Goal: Task Accomplishment & Management: Use online tool/utility

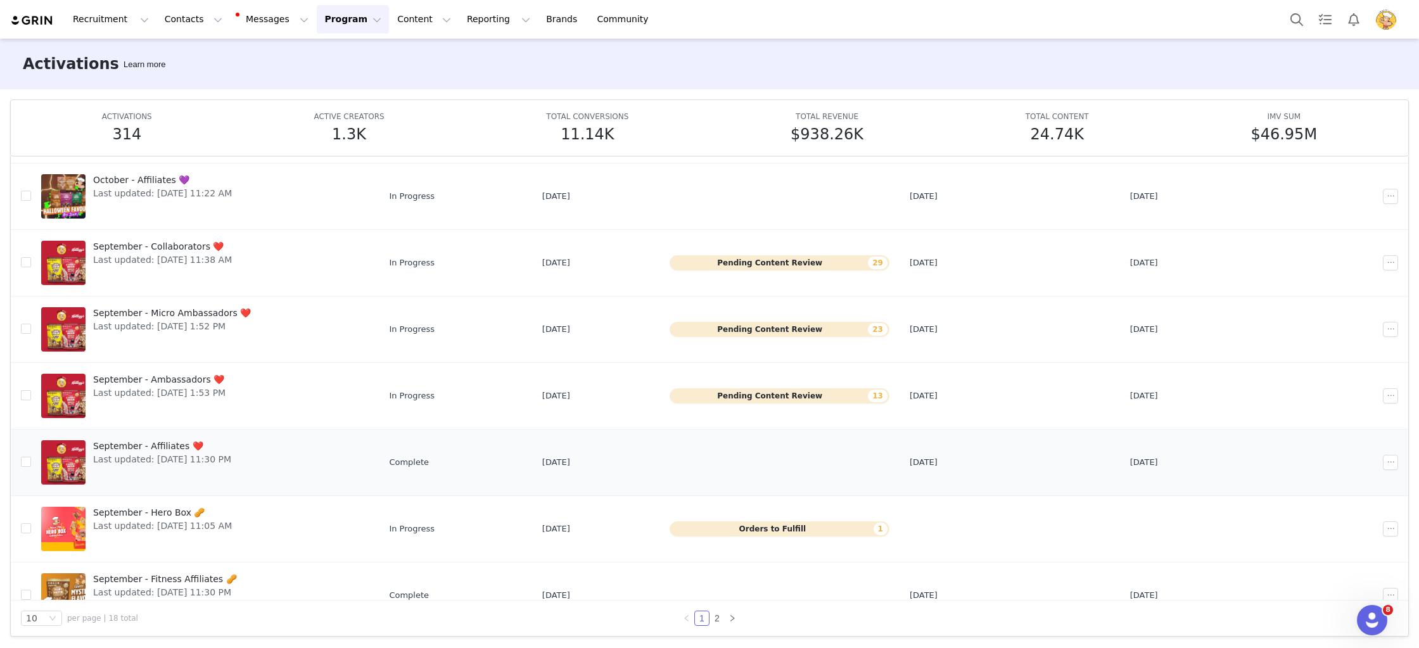
scroll to position [201, 0]
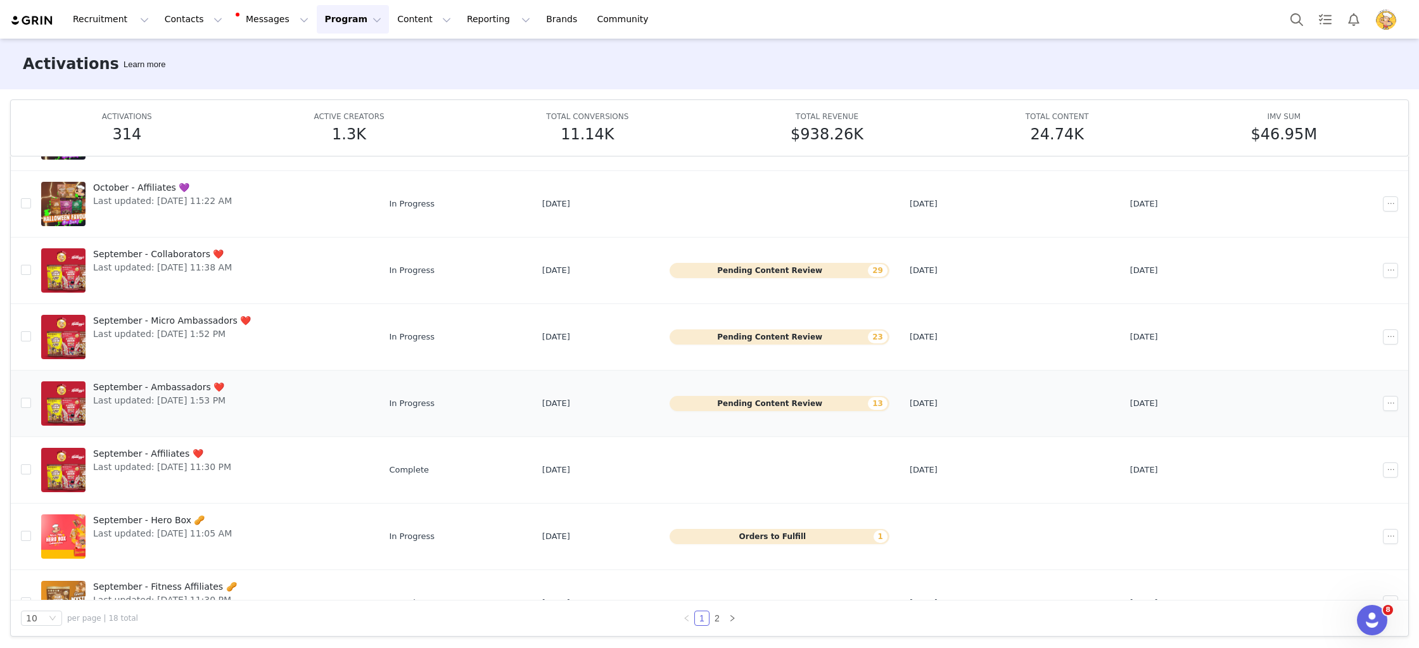
click at [167, 396] on span "Last updated: Sep 16, 2025 1:53 PM" at bounding box center [159, 400] width 132 height 13
click at [227, 320] on span "September - Micro Ambassadors ❤️" at bounding box center [172, 320] width 158 height 13
click at [194, 258] on span "September - Collaborators ❤️" at bounding box center [162, 254] width 139 height 13
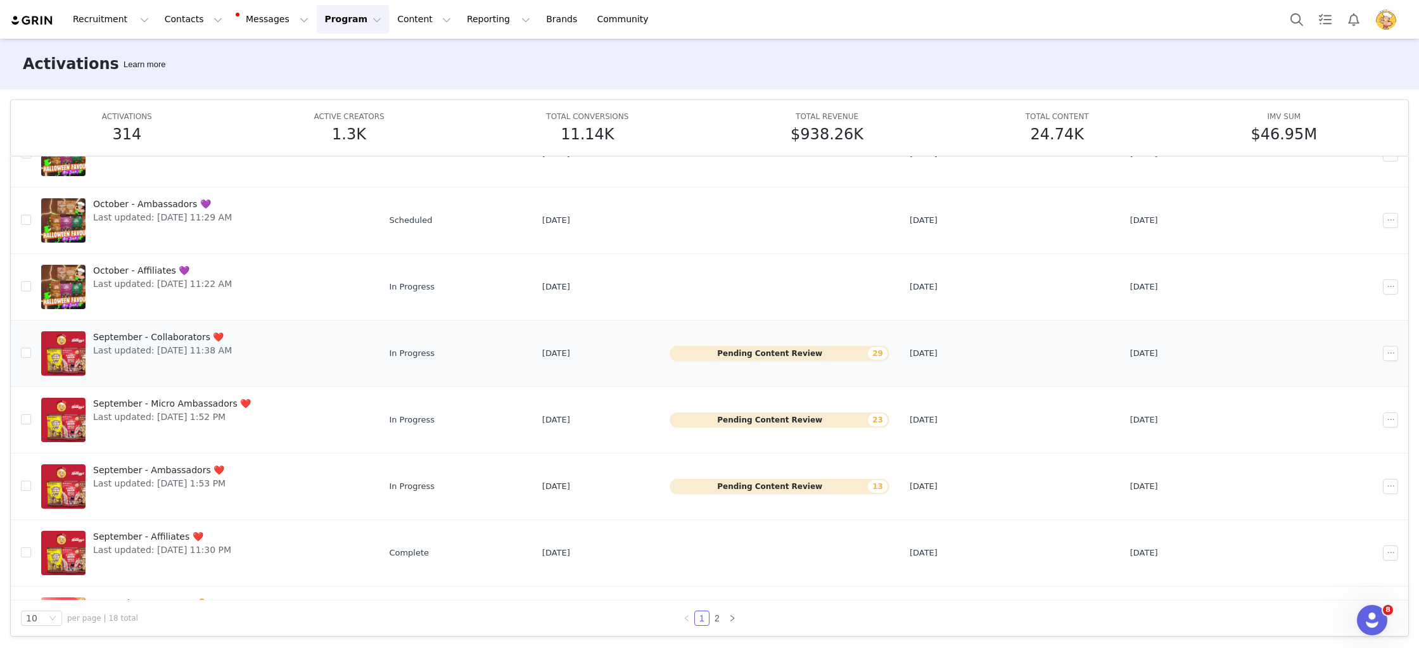
scroll to position [238, 0]
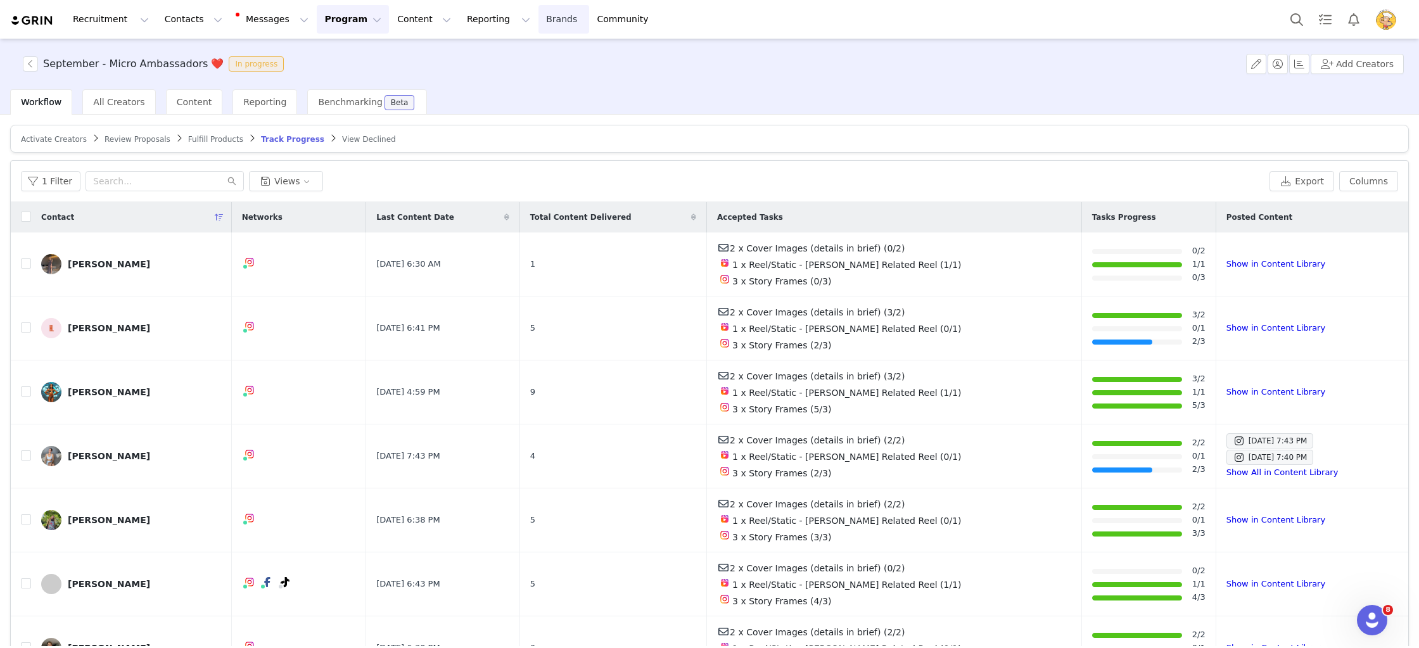
drag, startPoint x: 175, startPoint y: 99, endPoint x: 505, endPoint y: 17, distance: 339.3
click at [177, 99] on span "Content" at bounding box center [194, 102] width 35 height 10
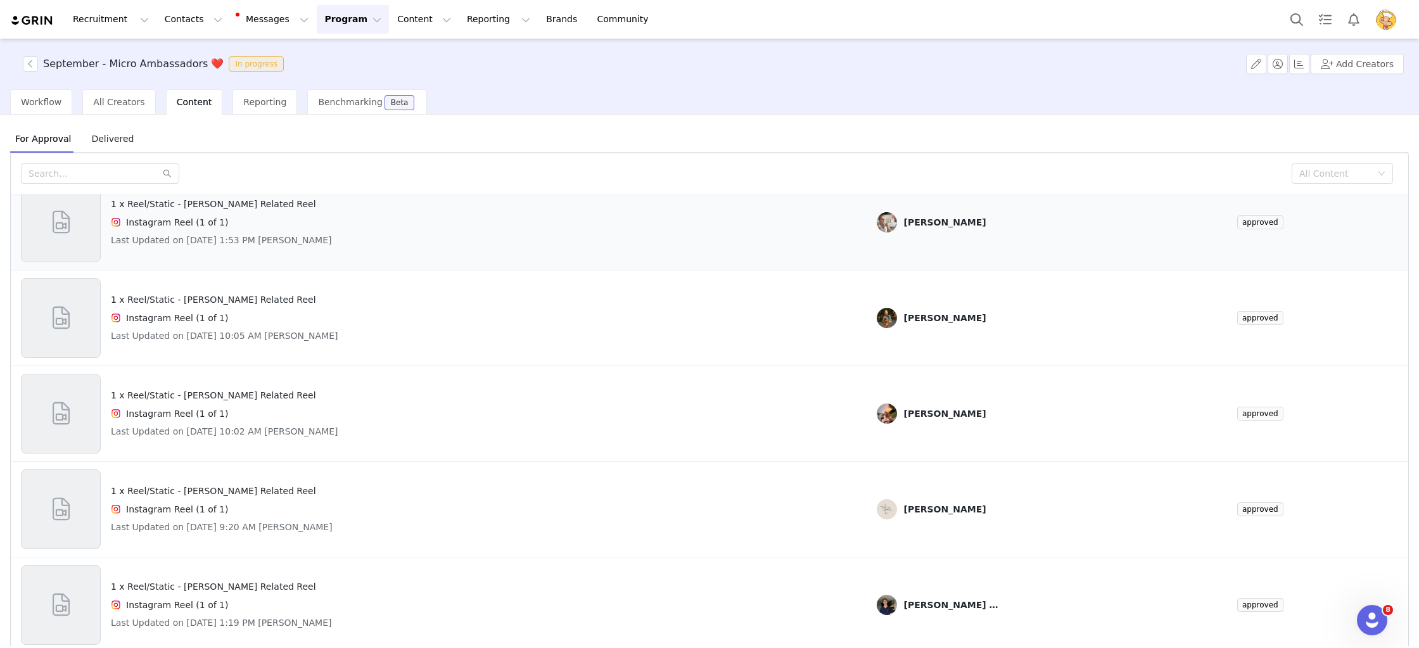
scroll to position [53, 0]
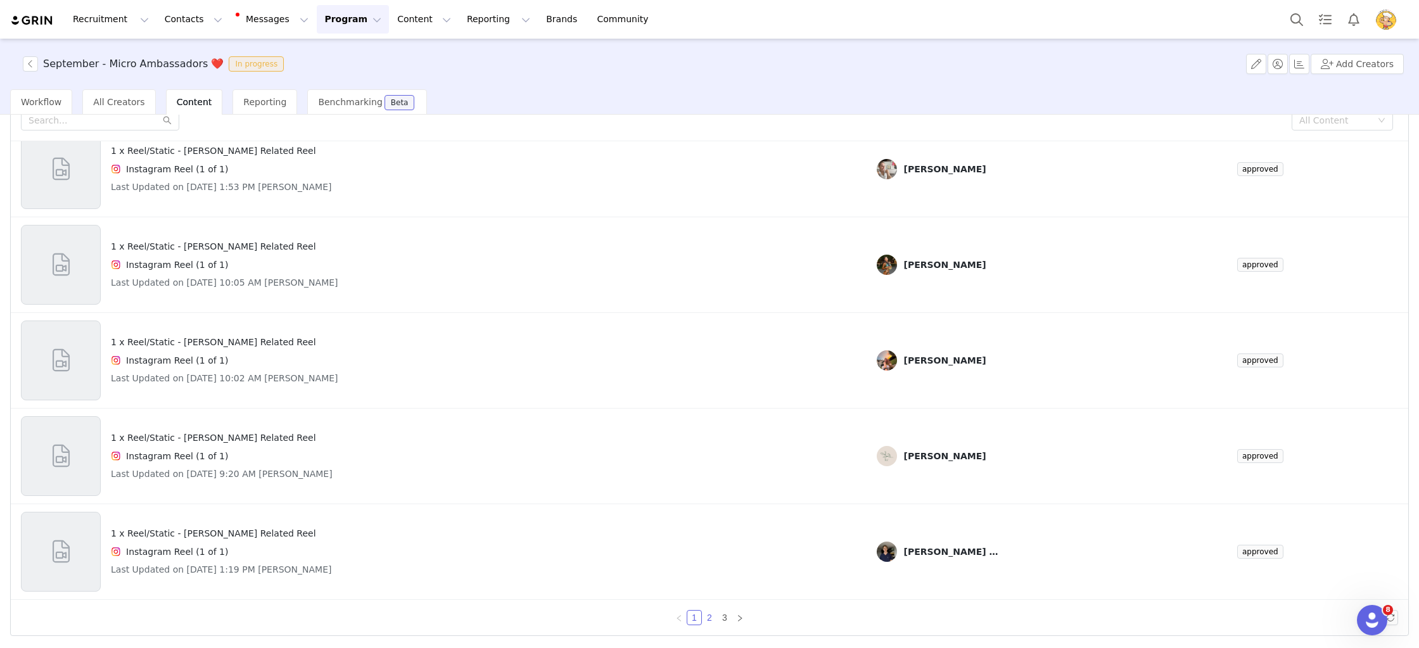
click at [706, 618] on link "2" at bounding box center [709, 618] width 14 height 14
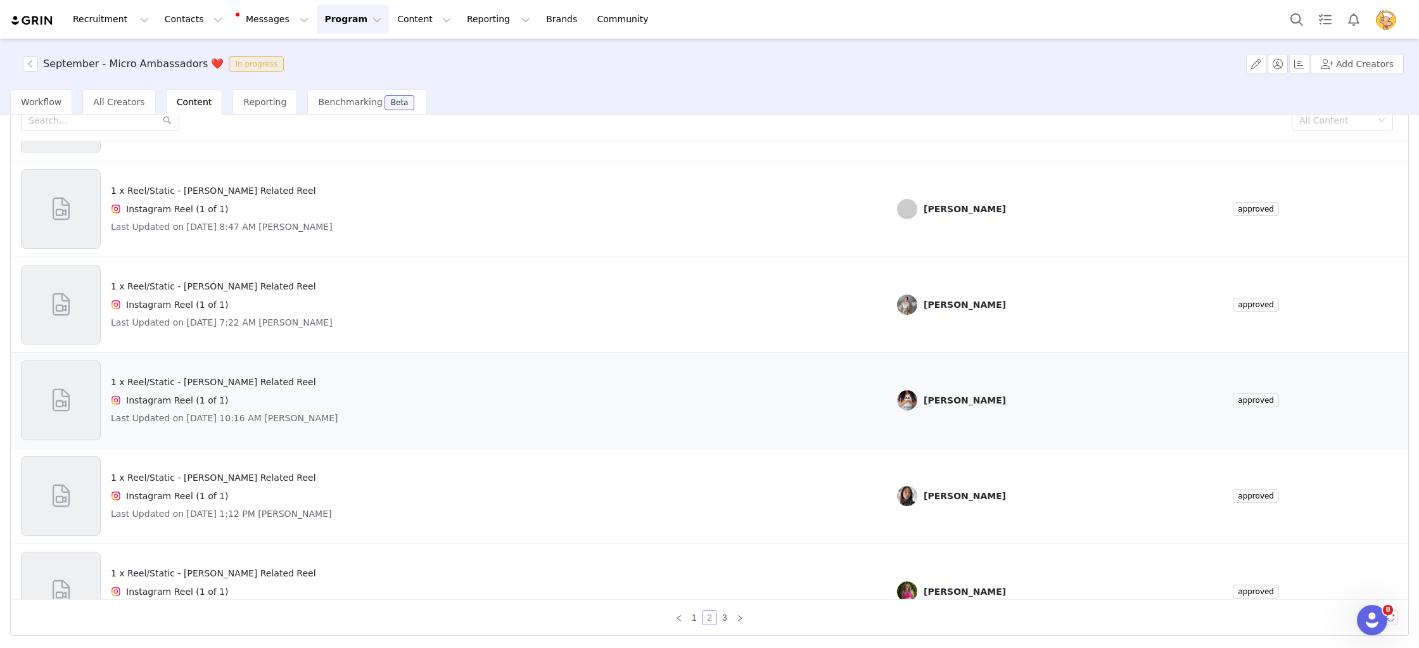
scroll to position [529, 0]
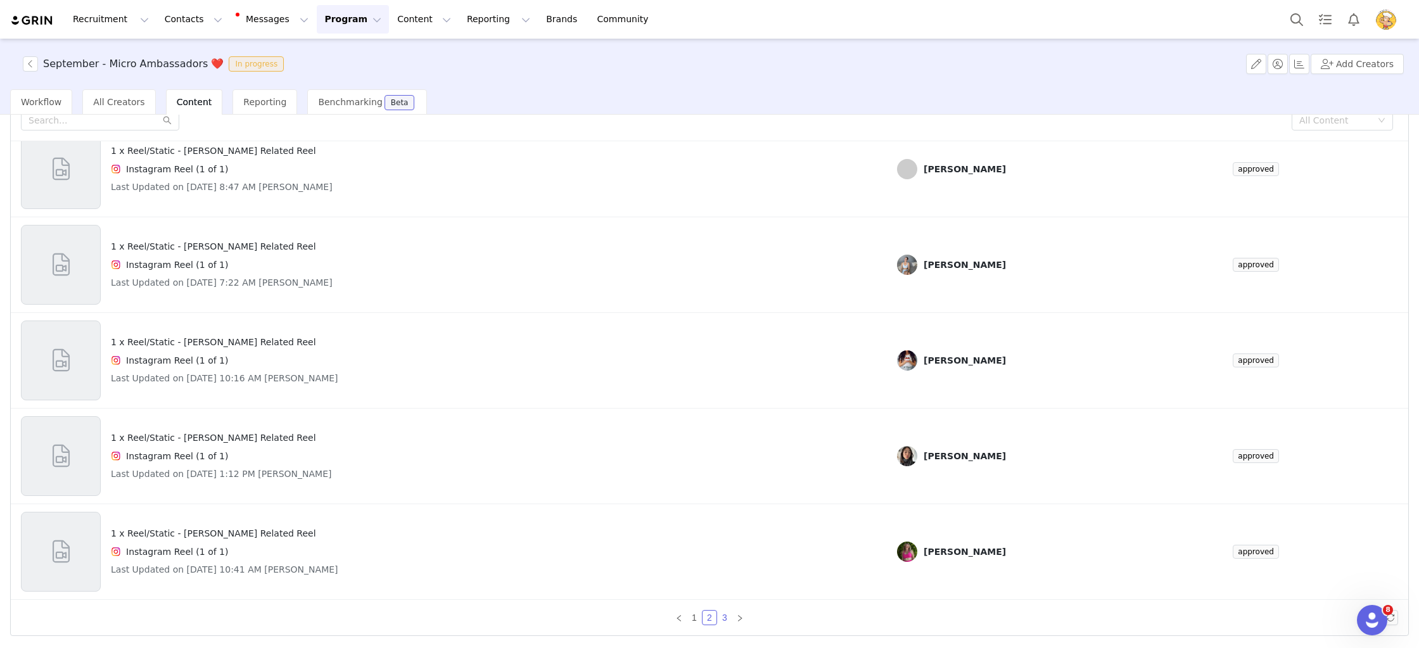
click at [723, 618] on link "3" at bounding box center [725, 618] width 14 height 14
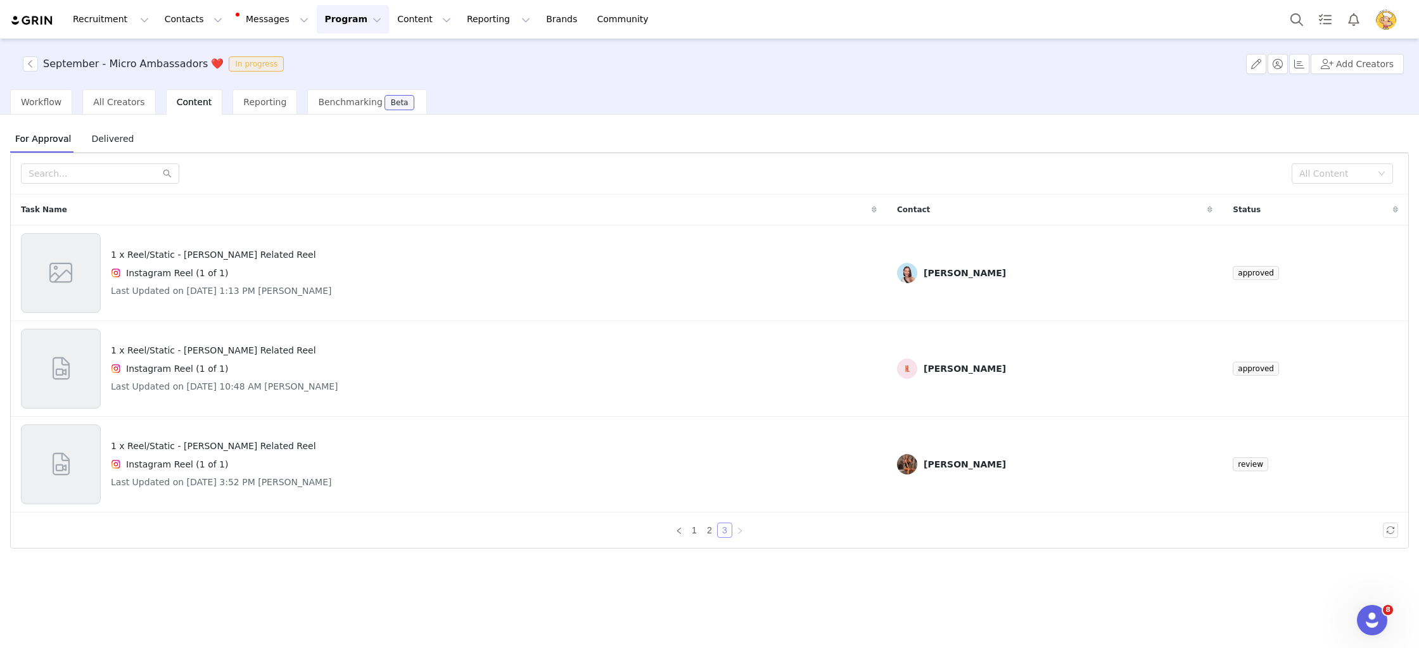
scroll to position [0, 0]
click at [182, 458] on h4 "Instagram Reel (1 of 1)" at bounding box center [177, 464] width 102 height 13
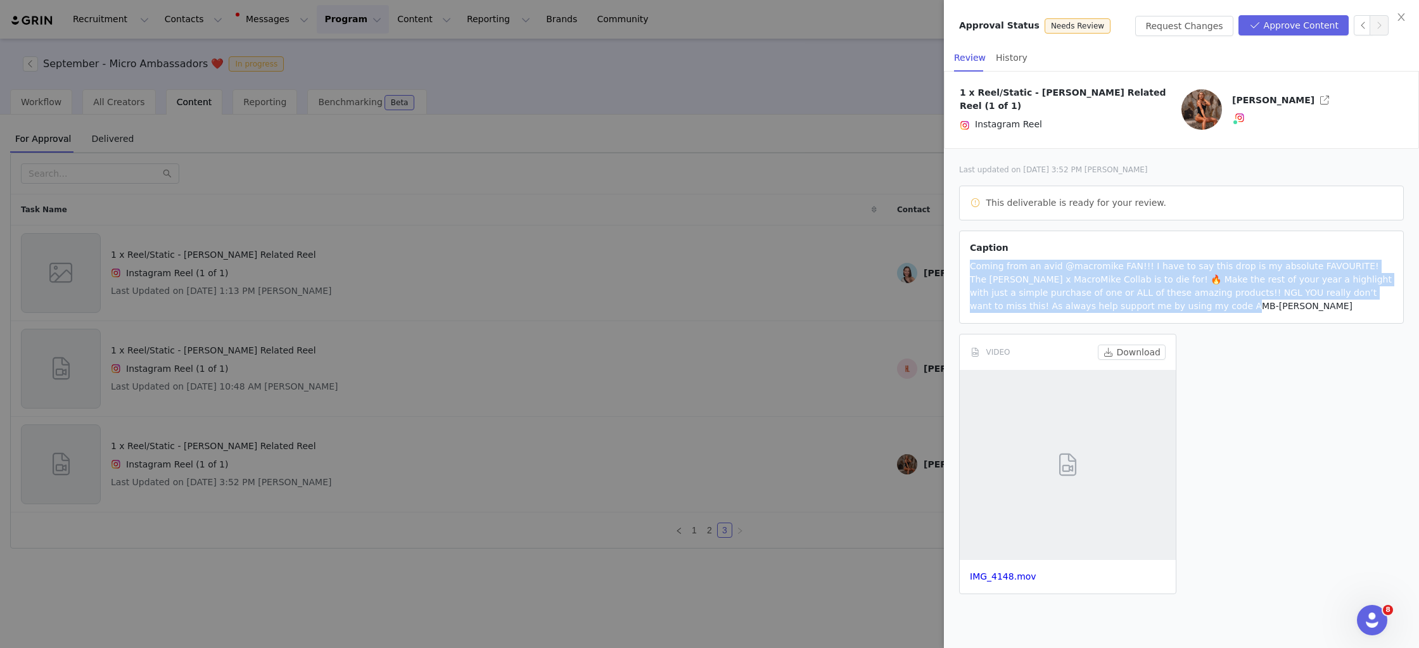
drag, startPoint x: 1139, startPoint y: 307, endPoint x: 957, endPoint y: 256, distance: 189.3
click at [956, 256] on div "Last updated on [DATE] 3:52 PM [PERSON_NAME] This deliverable is ready for your…" at bounding box center [1181, 382] width 475 height 466
drag, startPoint x: 1131, startPoint y: 279, endPoint x: 1137, endPoint y: 289, distance: 11.6
click at [1132, 281] on article "Caption Coming from an avid @macromike FAN!!! I have to say this drop is my abs…" at bounding box center [1181, 277] width 445 height 93
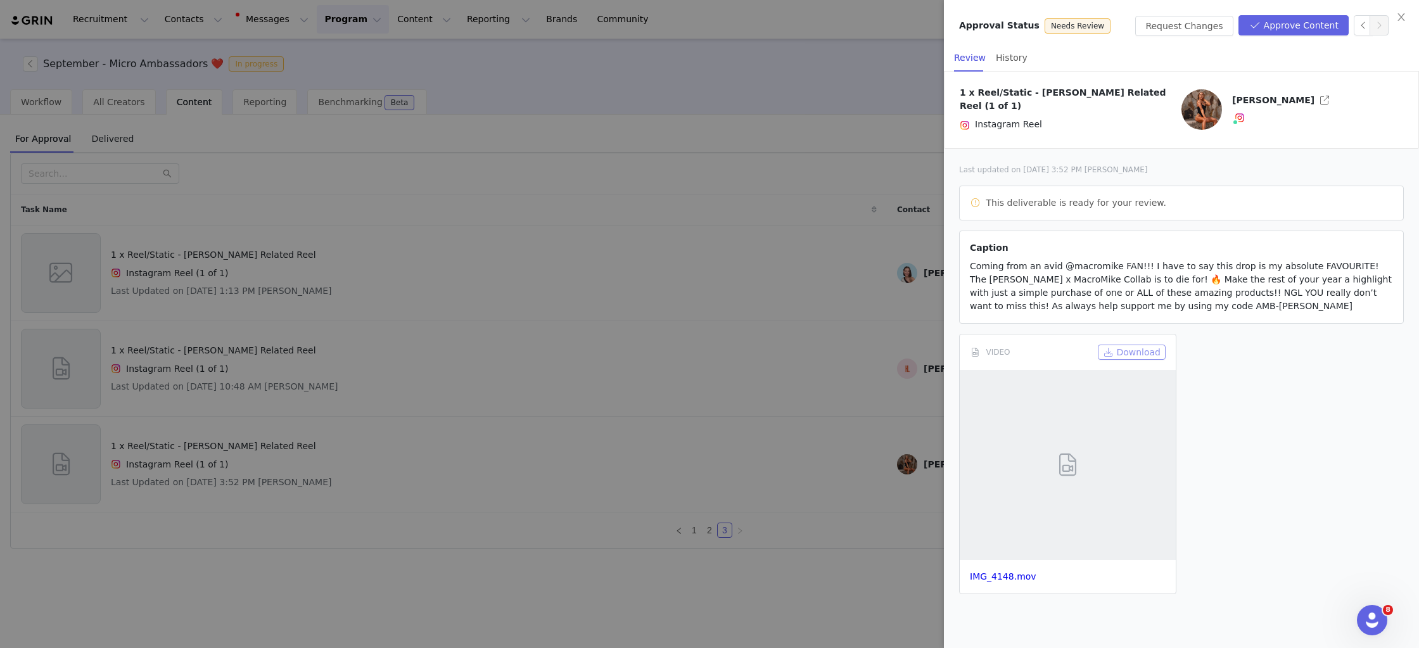
click at [1129, 348] on button "Download" at bounding box center [1132, 352] width 68 height 15
click at [1304, 23] on button "Approve Content" at bounding box center [1293, 25] width 110 height 20
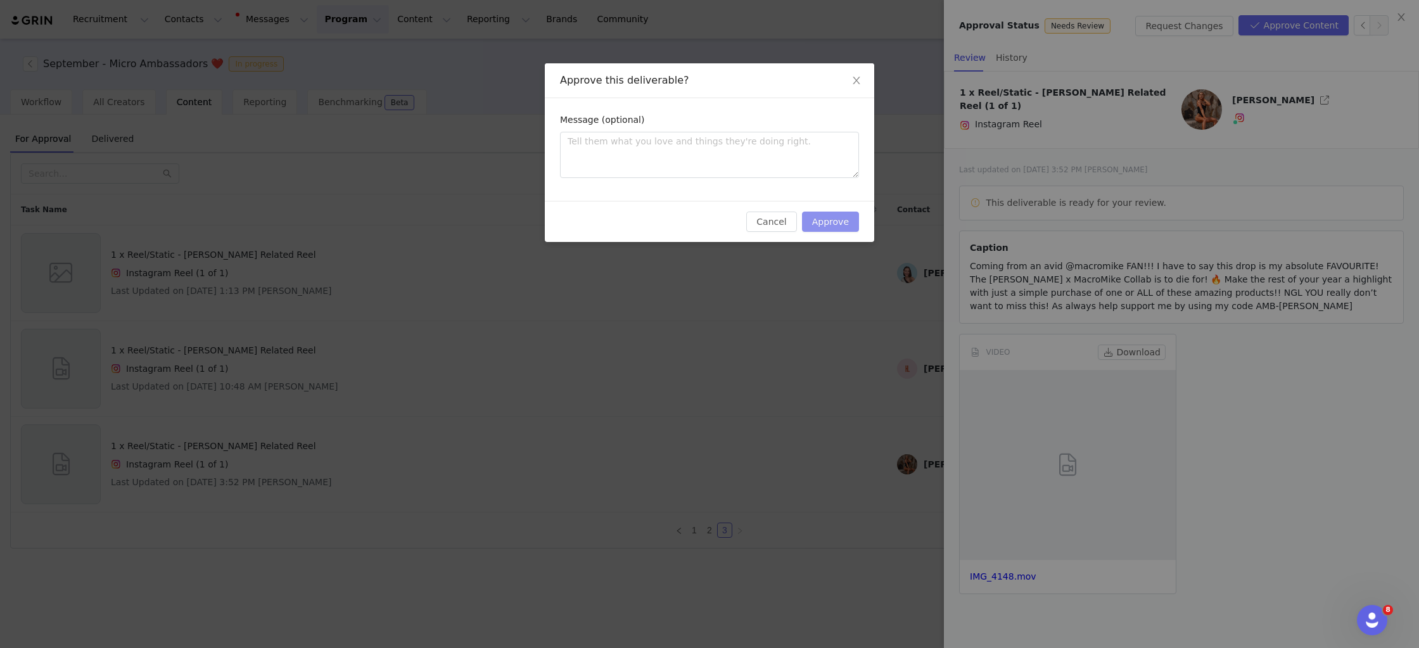
click at [832, 225] on button "Approve" at bounding box center [830, 222] width 57 height 20
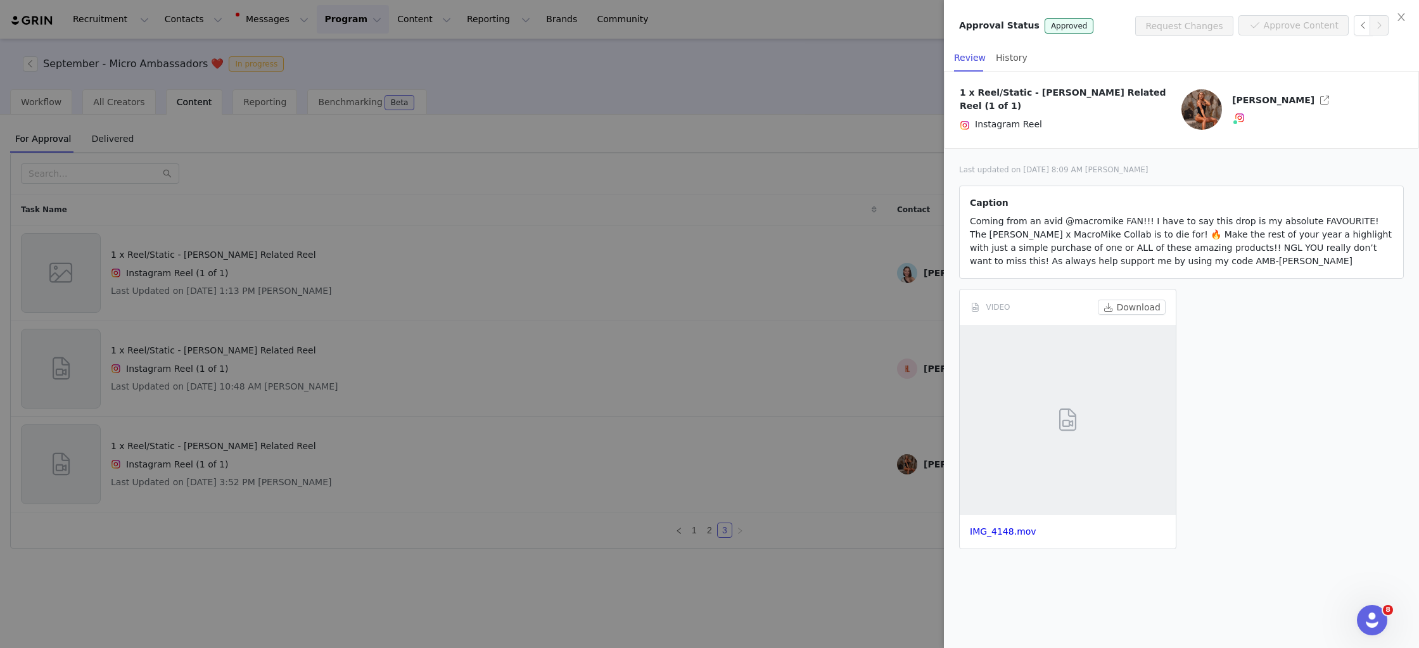
click at [785, 127] on div at bounding box center [709, 324] width 1419 height 648
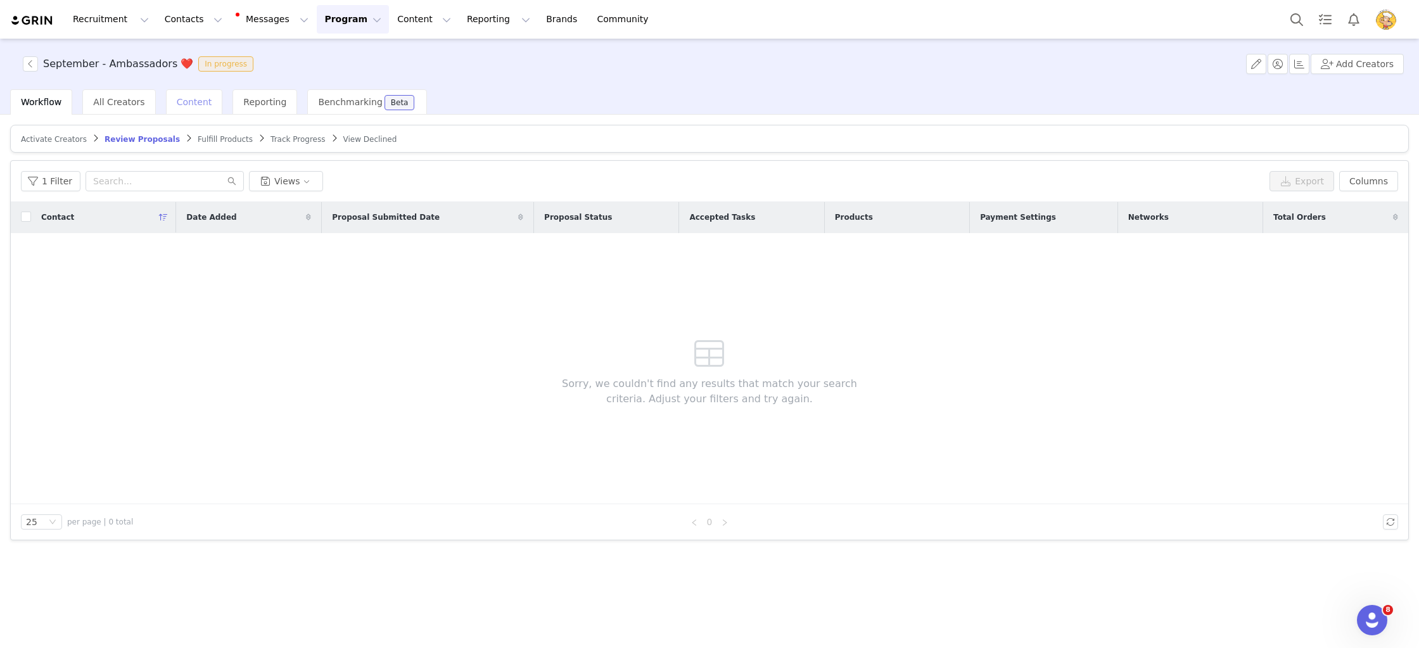
click at [177, 97] on span "Content" at bounding box center [194, 102] width 35 height 10
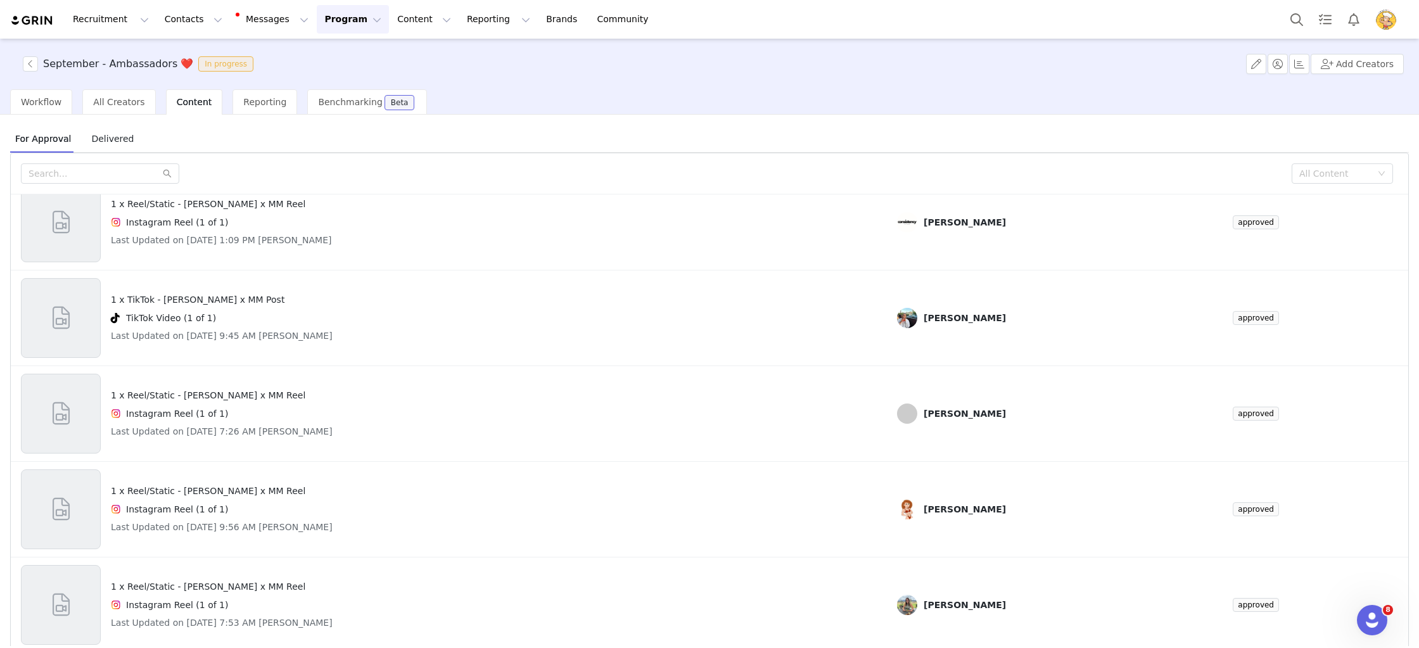
scroll to position [53, 0]
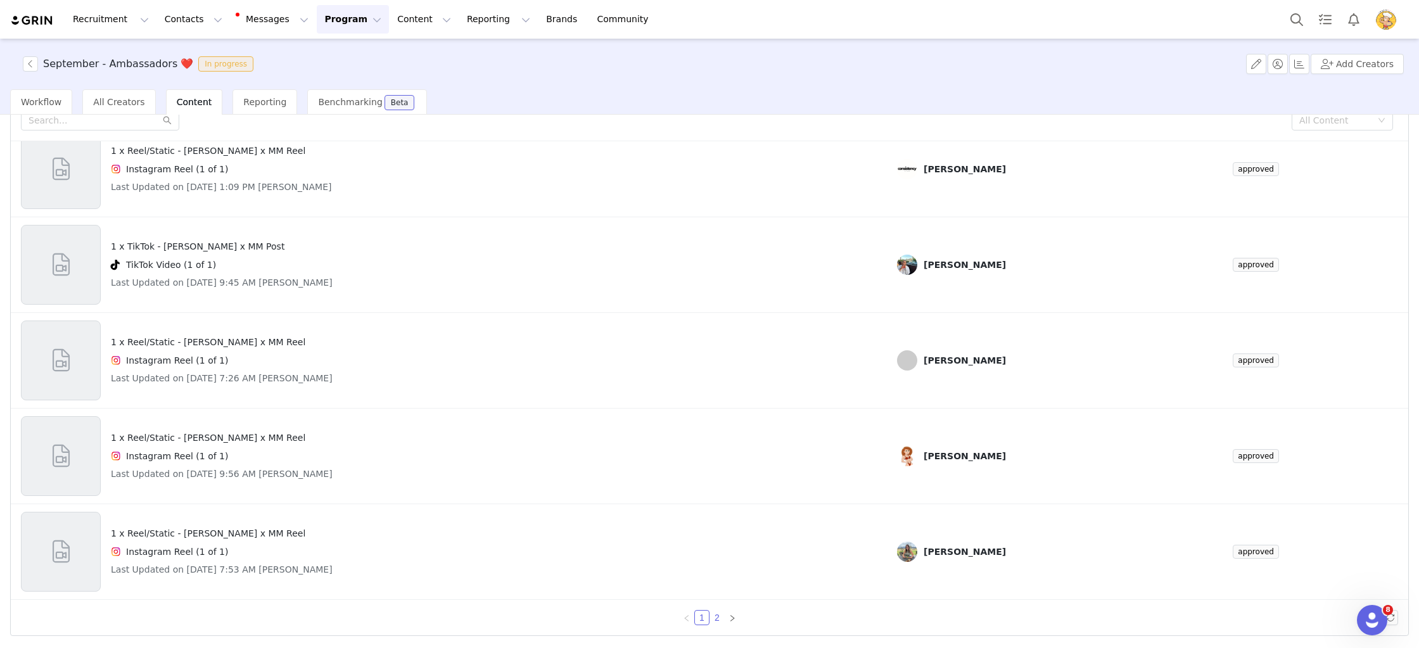
click at [718, 619] on link "2" at bounding box center [717, 618] width 14 height 14
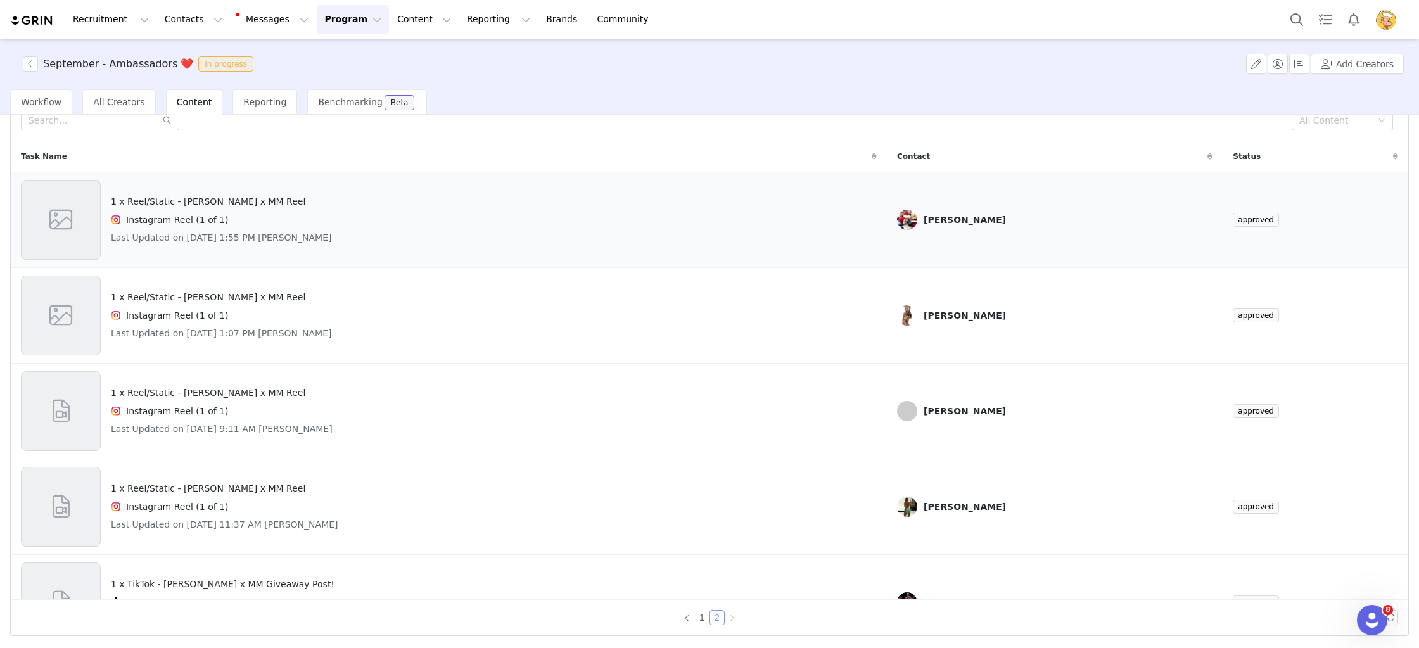
scroll to position [0, 0]
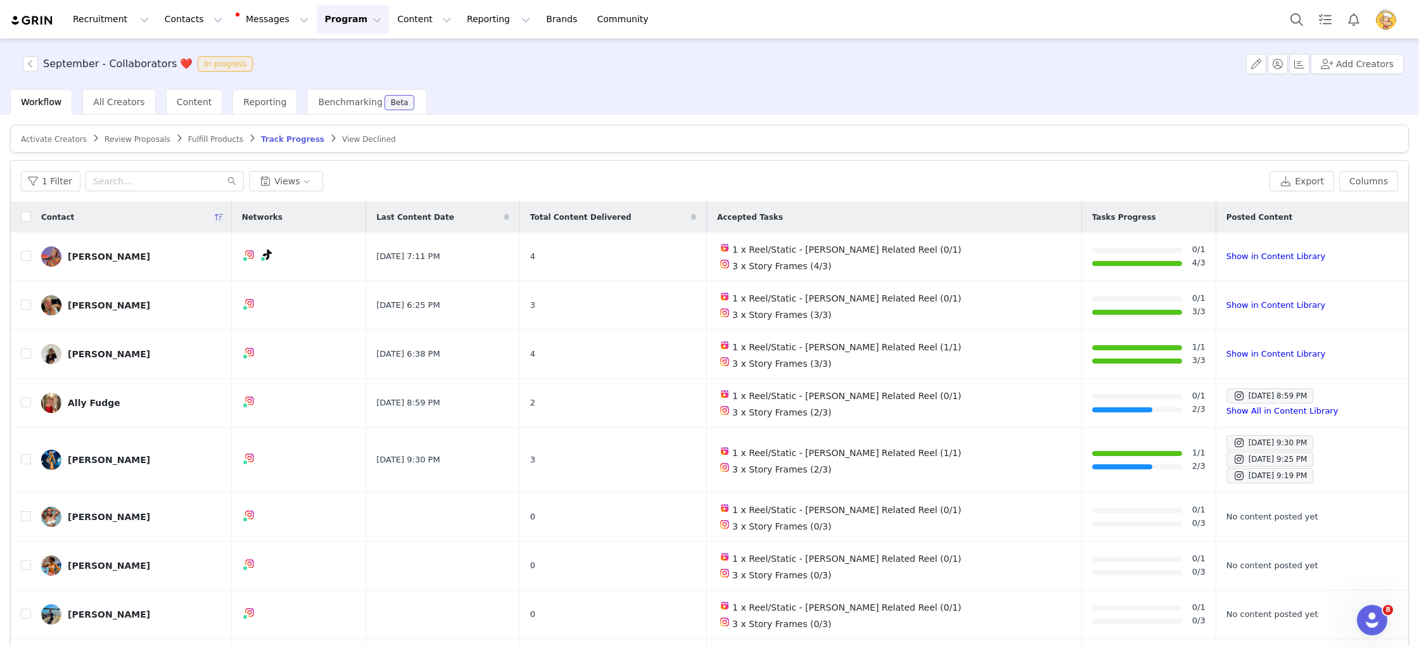
drag, startPoint x: 184, startPoint y: 104, endPoint x: 316, endPoint y: 421, distance: 343.8
click at [184, 104] on span "Content" at bounding box center [194, 102] width 35 height 10
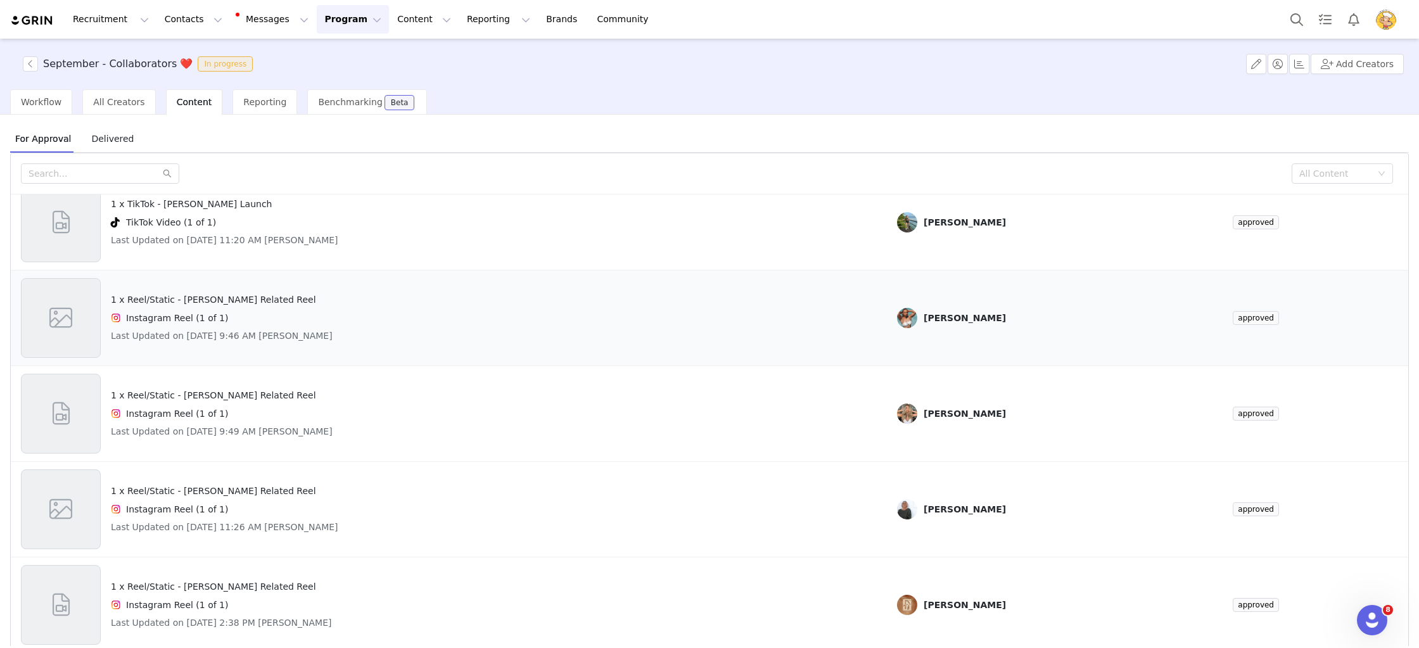
scroll to position [53, 0]
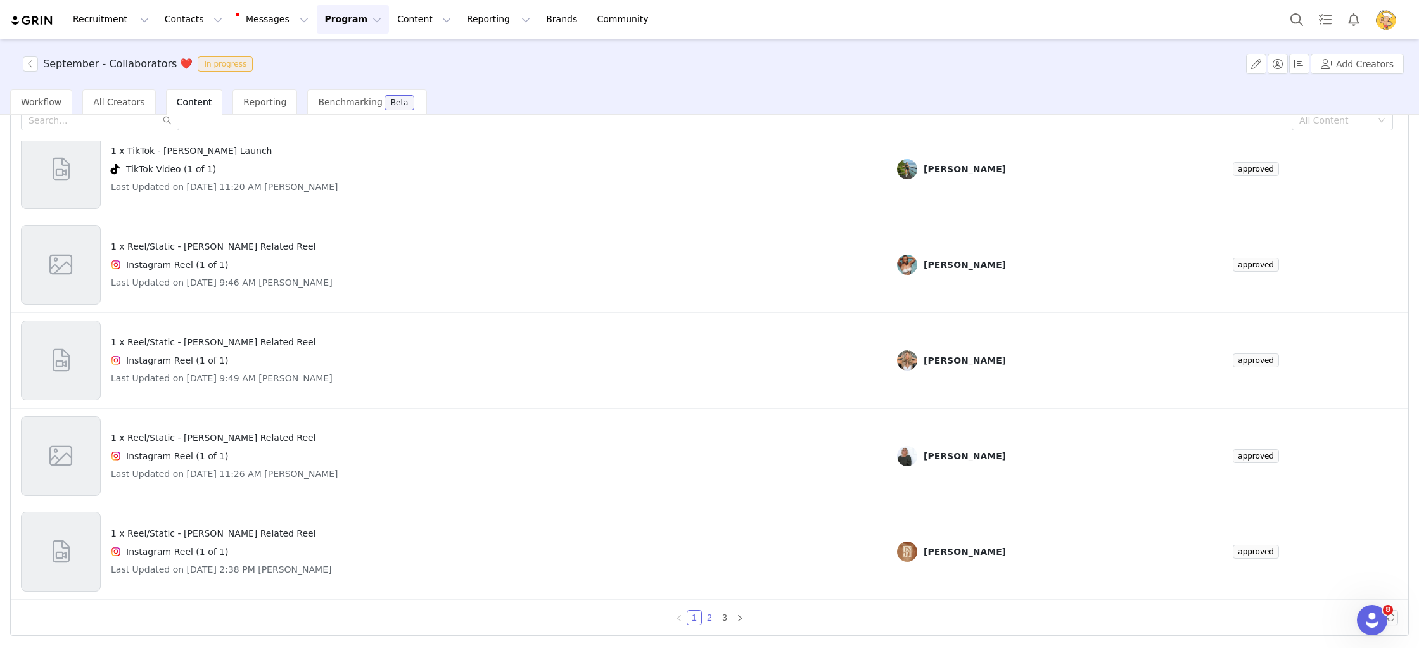
click at [709, 621] on link "2" at bounding box center [709, 618] width 14 height 14
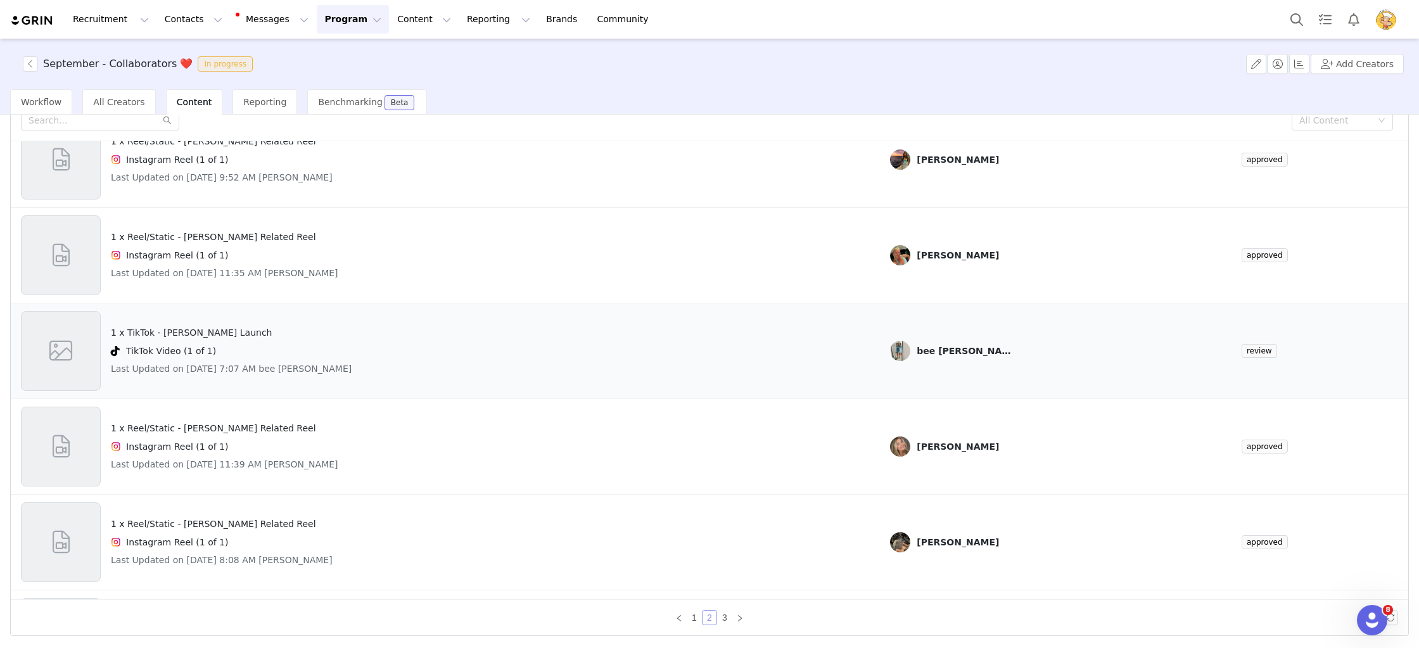
scroll to position [360, 0]
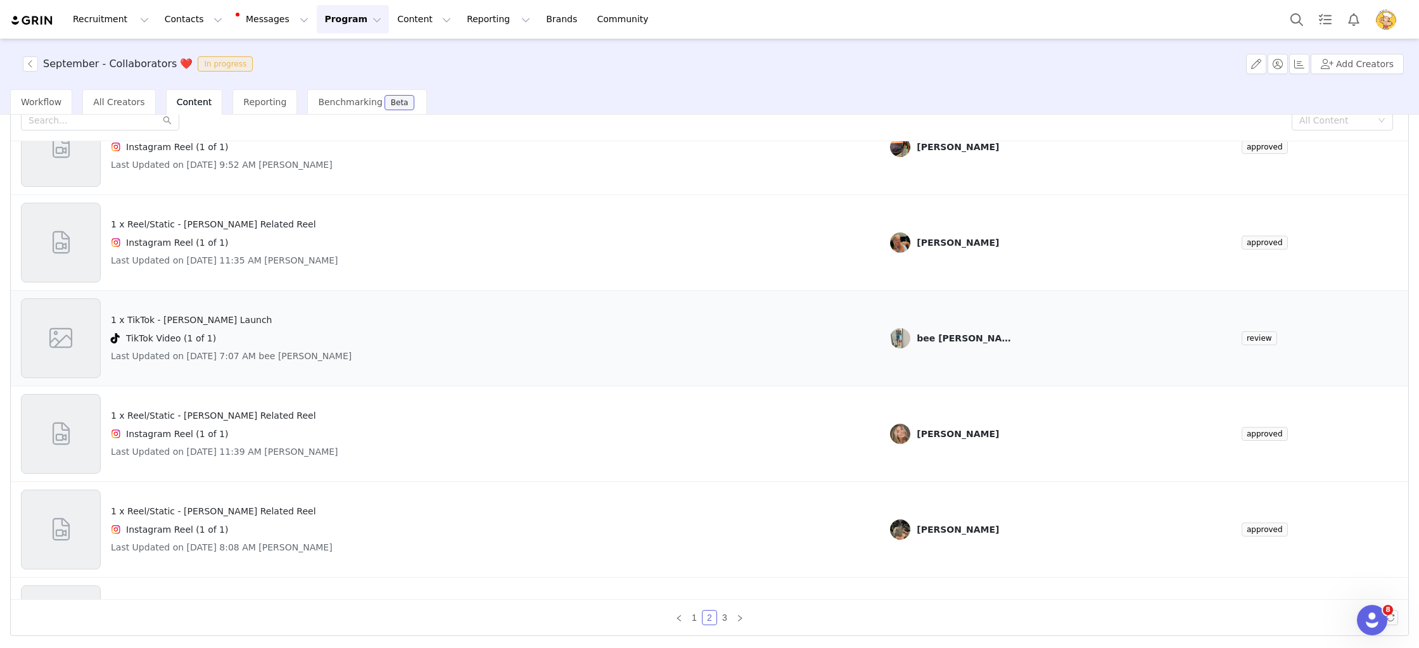
click at [272, 327] on div "1 x TikTok - Kellogg's Launch TikTok Video (1 of 1) Last Updated on Oct 1, 2025…" at bounding box center [231, 338] width 241 height 80
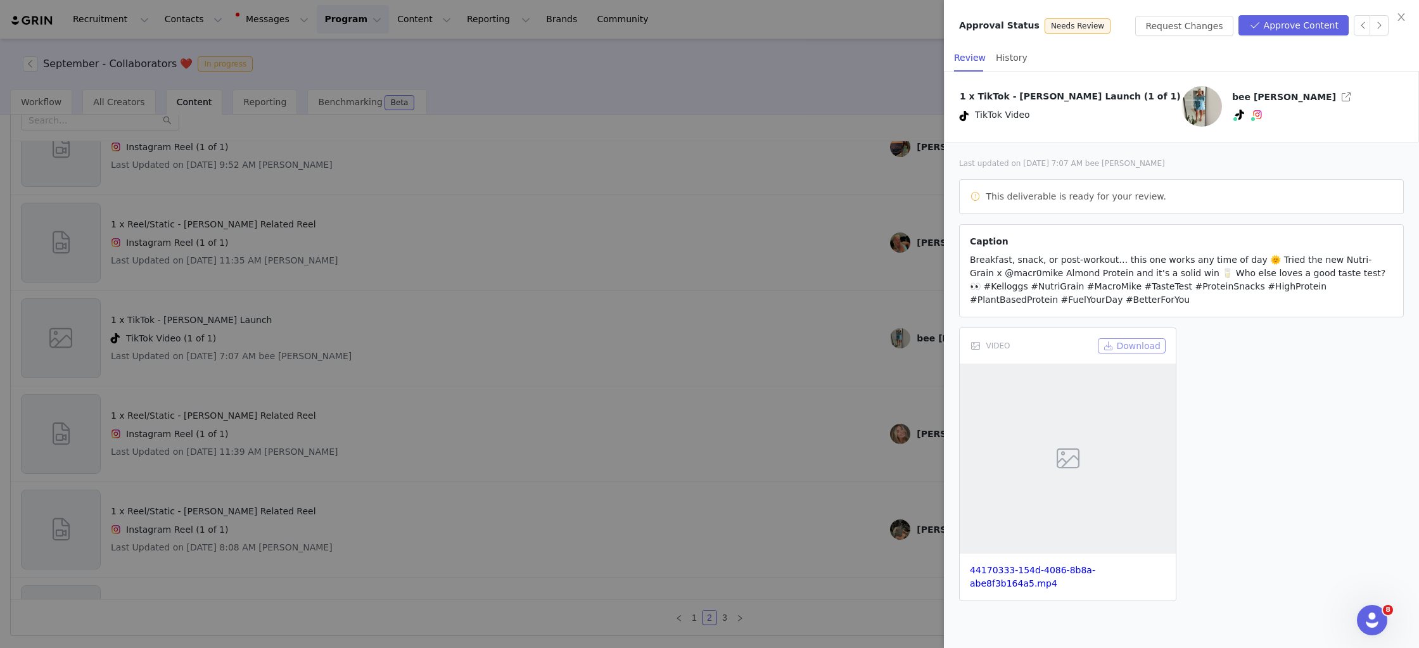
click at [1148, 346] on button "Download" at bounding box center [1132, 345] width 68 height 15
click at [1265, 147] on link "@beeingbee101" at bounding box center [1301, 142] width 73 height 10
click at [1240, 147] on link "@beeingbee101" at bounding box center [1276, 142] width 73 height 10
click at [1347, 65] on div "Review History" at bounding box center [1186, 58] width 465 height 29
click at [1301, 25] on button "Approve Content" at bounding box center [1293, 25] width 110 height 20
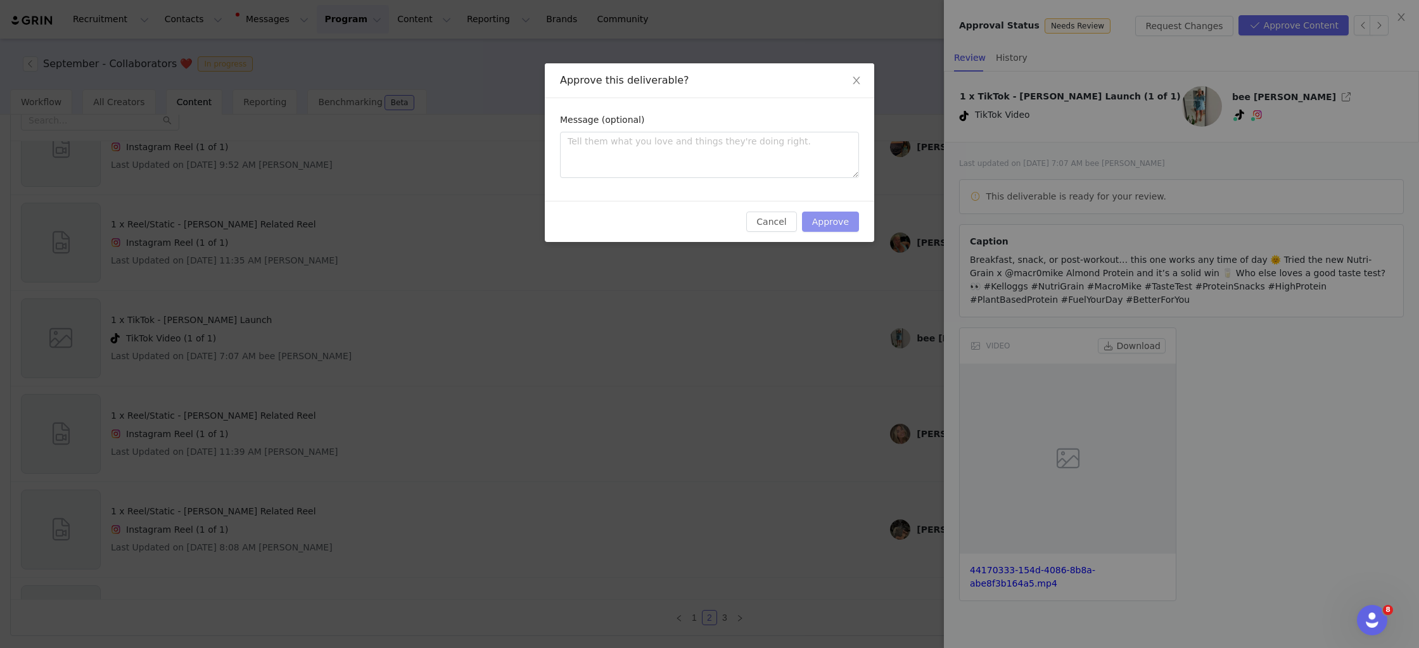
click at [825, 222] on button "Approve" at bounding box center [830, 222] width 57 height 20
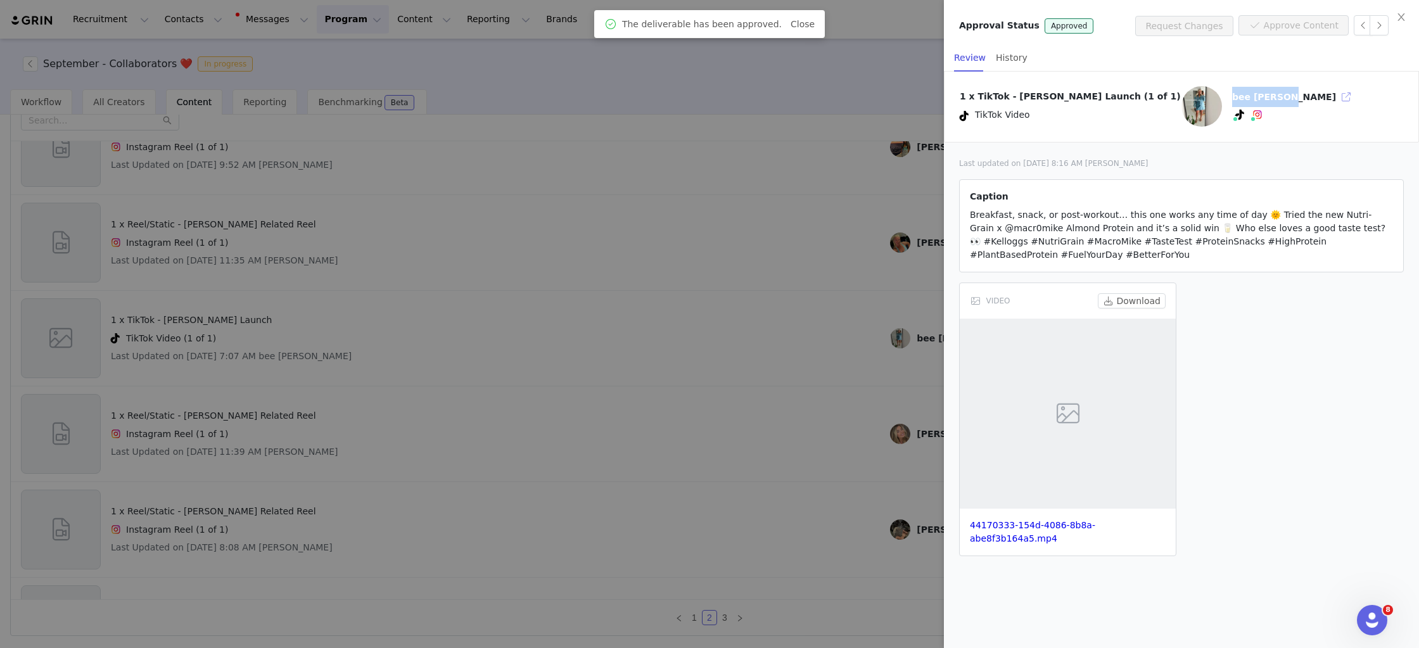
drag, startPoint x: 1233, startPoint y: 99, endPoint x: 1280, endPoint y: 102, distance: 46.9
click at [1280, 102] on div "bee bartolo" at bounding box center [1294, 97] width 124 height 20
copy span "bee bartolo"
click at [723, 336] on div at bounding box center [709, 324] width 1419 height 648
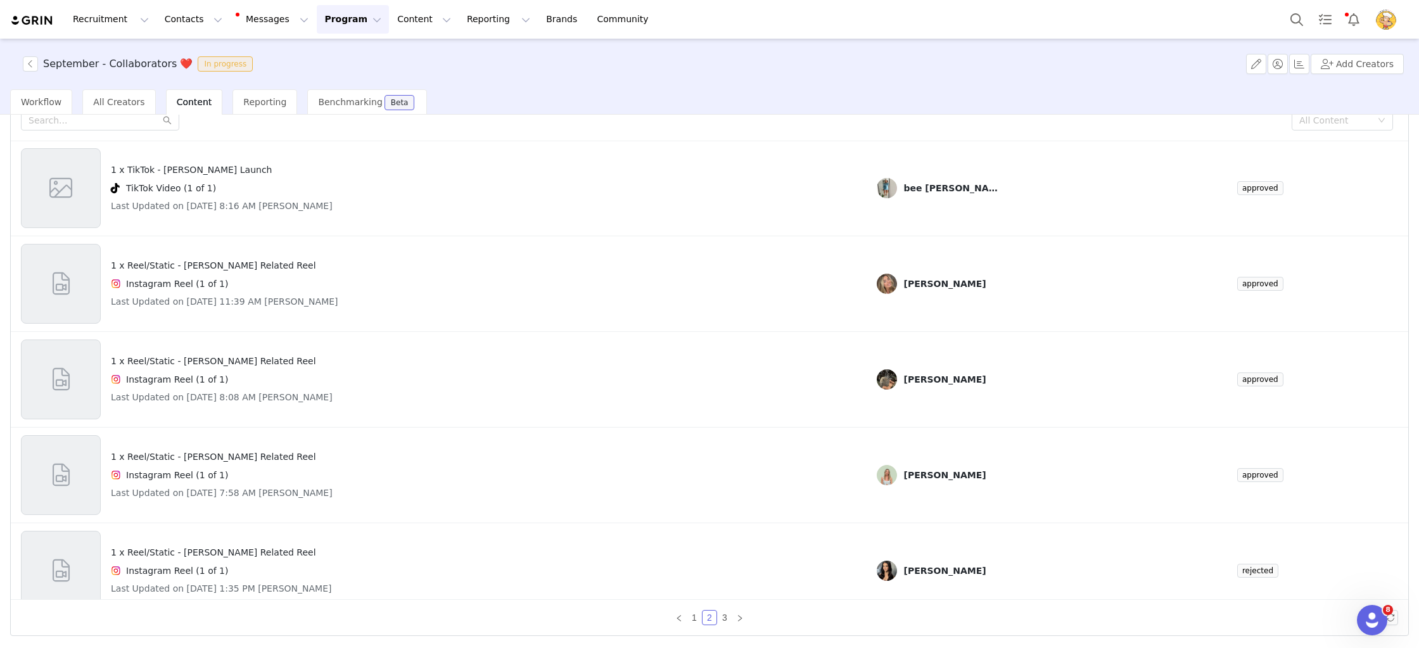
scroll to position [529, 0]
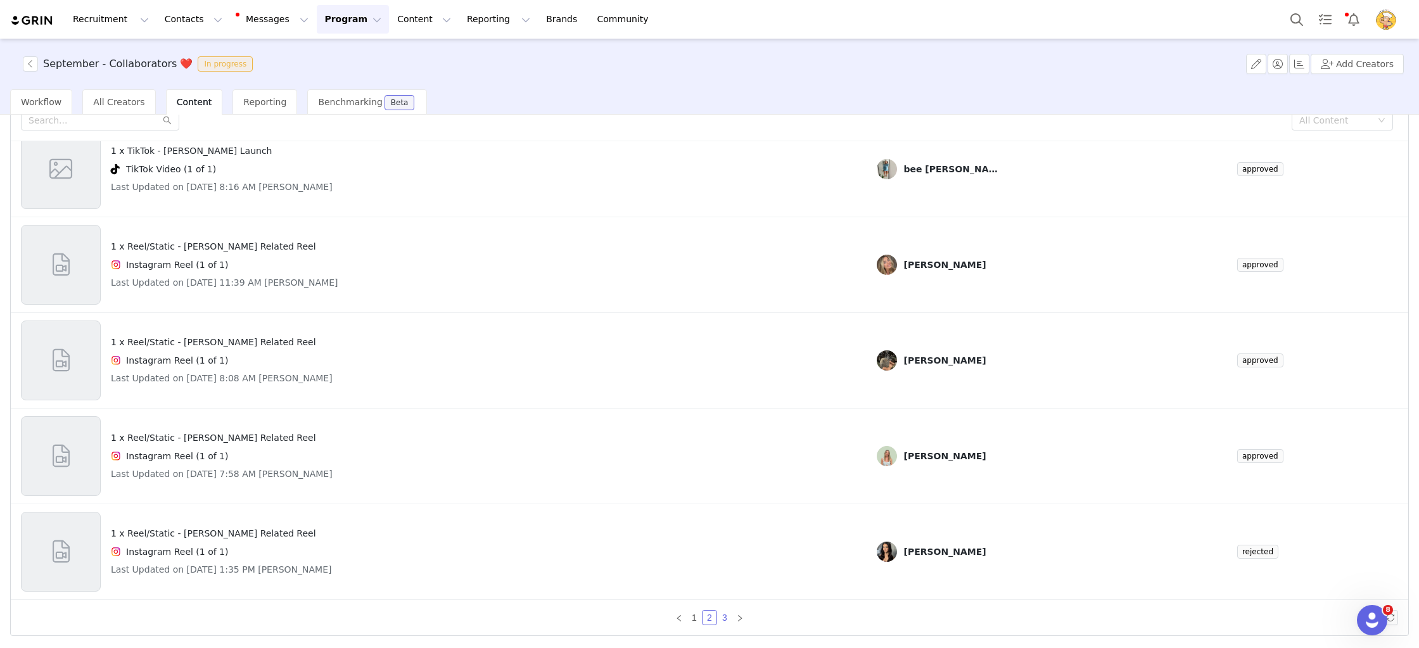
click at [721, 619] on link "3" at bounding box center [725, 618] width 14 height 14
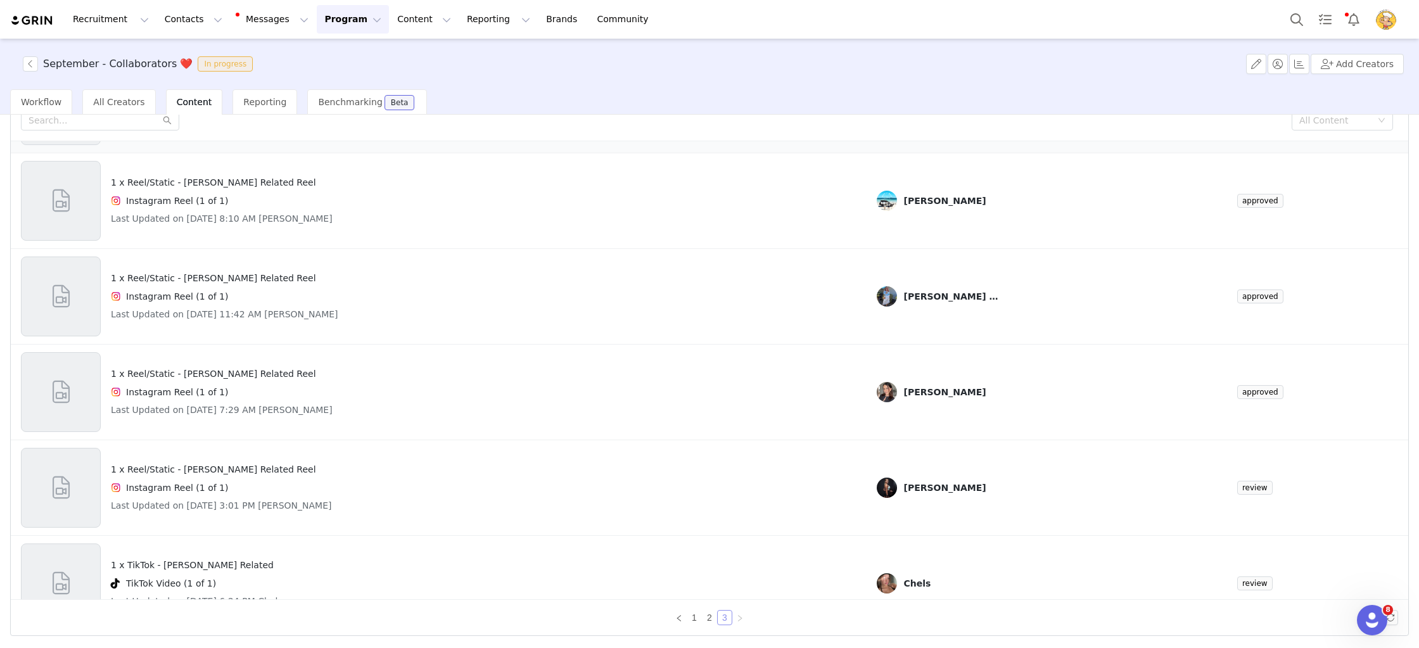
scroll to position [433, 0]
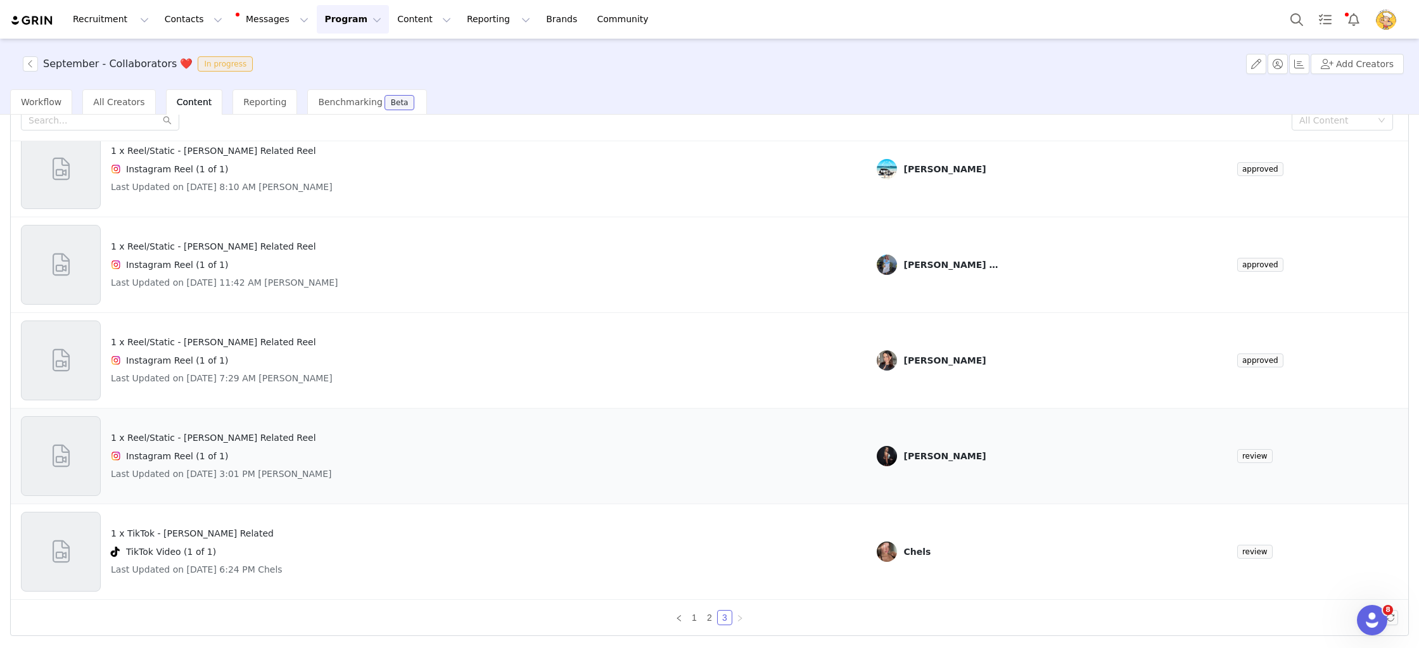
click at [421, 481] on div "1 x Reel/Static - Kellogg's Related Reel Instagram Reel (1 of 1) Last Updated o…" at bounding box center [438, 456] width 835 height 80
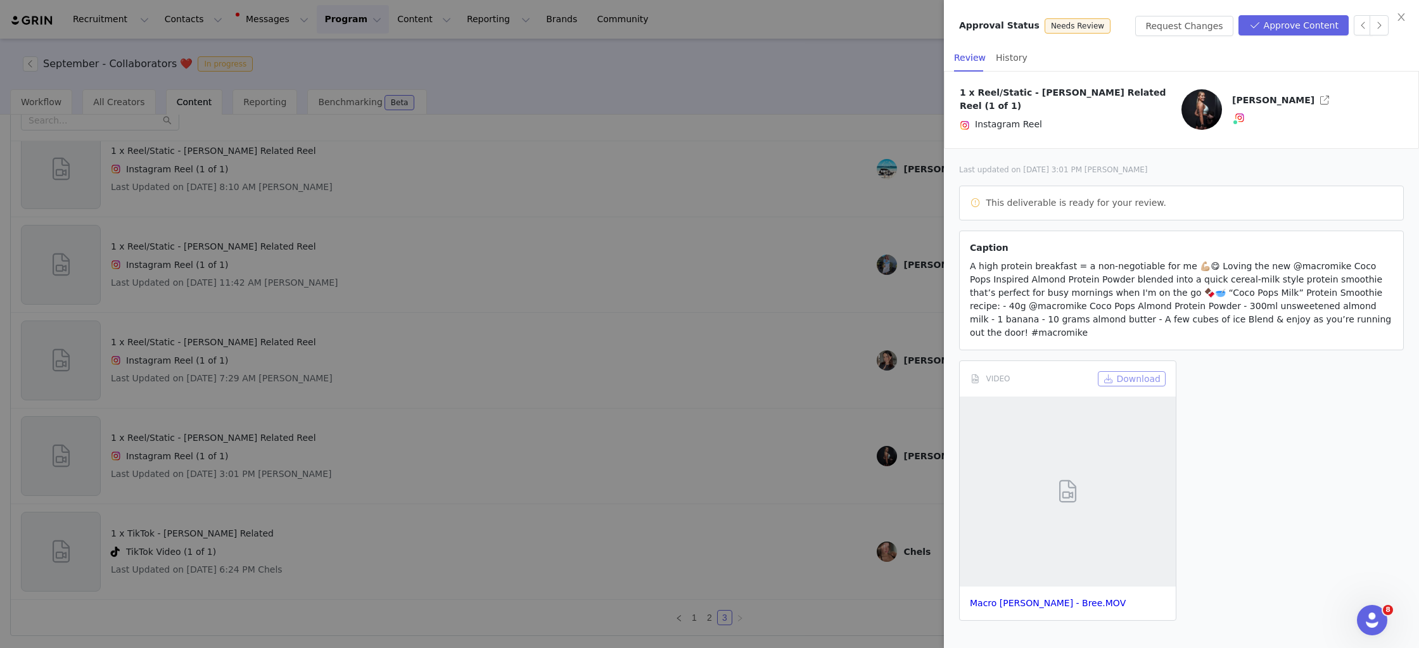
click at [1140, 371] on button "Download" at bounding box center [1132, 378] width 68 height 15
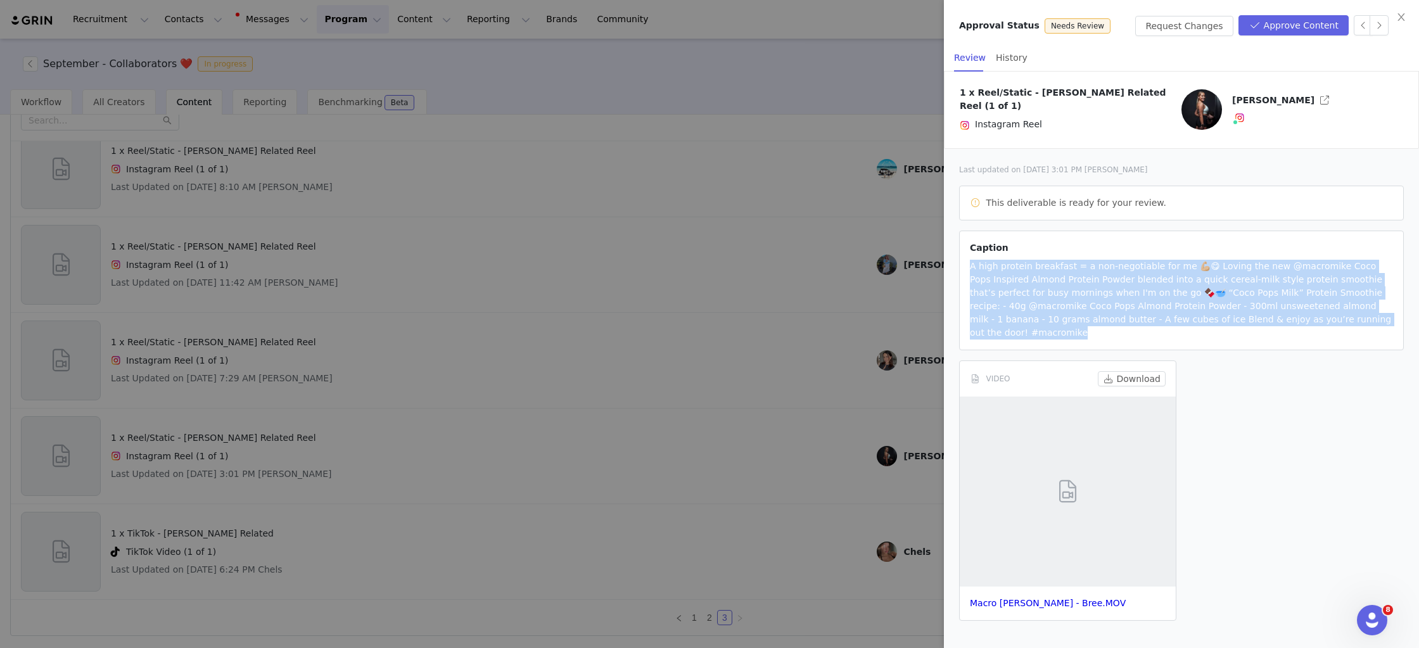
drag, startPoint x: 981, startPoint y: 260, endPoint x: 1392, endPoint y: 316, distance: 414.8
click at [1392, 316] on article "Caption A high protein breakfast = a non-negotiable for me 💪🏼😋 Loving the new @…" at bounding box center [1181, 291] width 445 height 120
copy span "A high protein breakfast = a non-negotiable for me 💪🏼😋 Loving the new @macromik…"
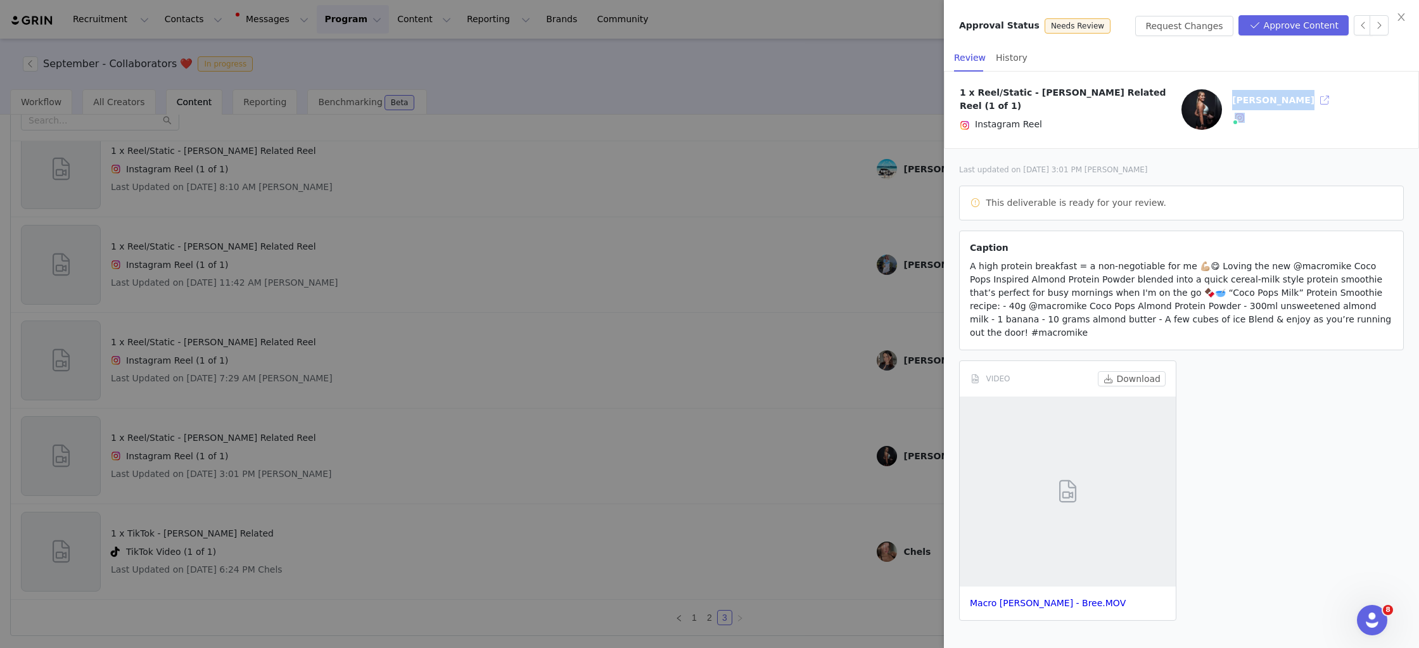
drag, startPoint x: 1231, startPoint y: 98, endPoint x: 1290, endPoint y: 98, distance: 58.9
click at [1290, 98] on div "Bree Griffiths Instagram ( @breegriffiths_ ) — Standard Connected — Account is …" at bounding box center [1283, 109] width 113 height 39
copy div "Bree Griffiths"
click at [1307, 129] on div "1 x Reel/Static - Kellogg's Related Reel (1 of 1) Instagram Reel Bree Griffiths…" at bounding box center [1181, 109] width 474 height 77
click at [1290, 23] on button "Approve Content" at bounding box center [1293, 25] width 110 height 20
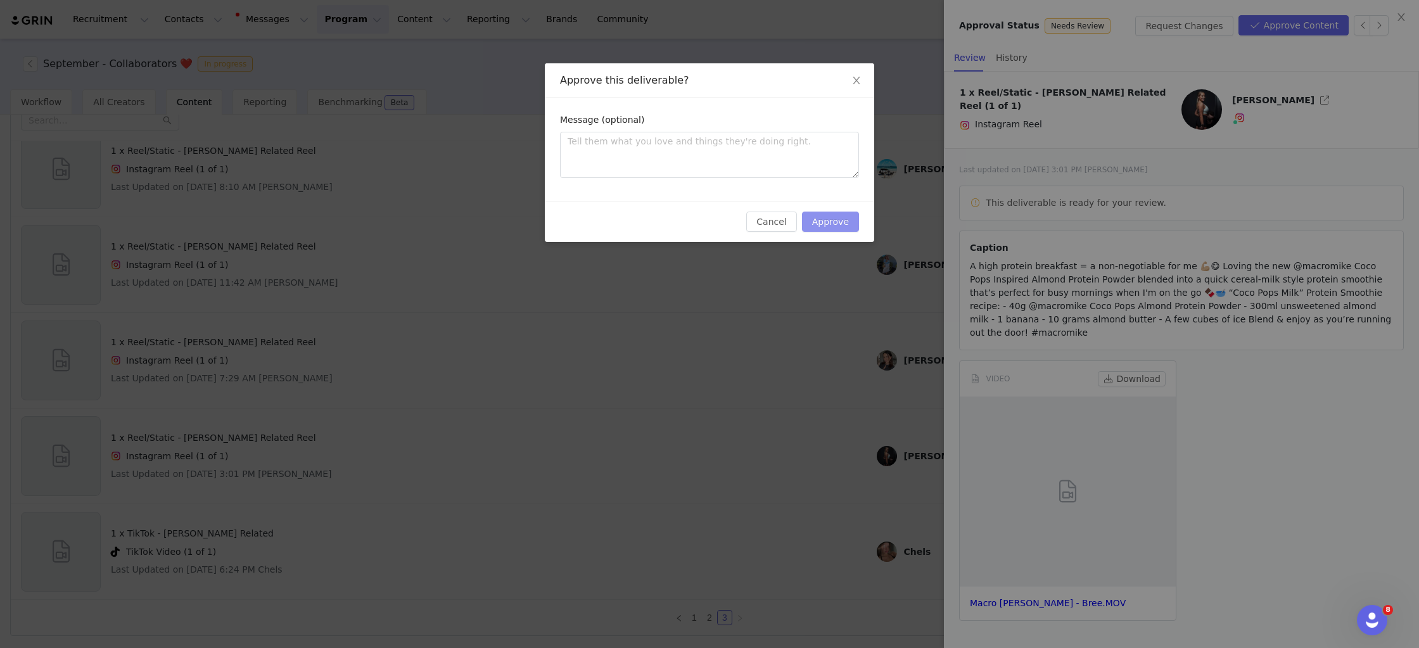
click at [831, 228] on button "Approve" at bounding box center [830, 222] width 57 height 20
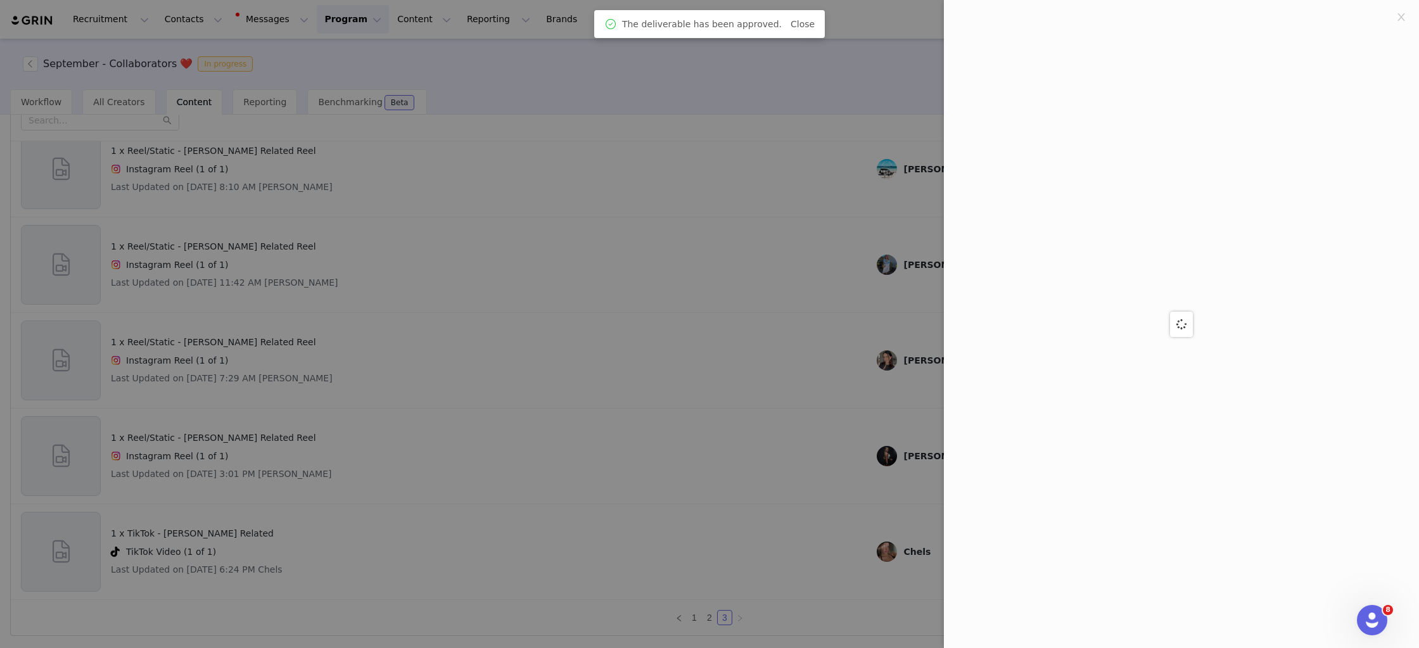
click at [790, 303] on div at bounding box center [709, 324] width 1419 height 648
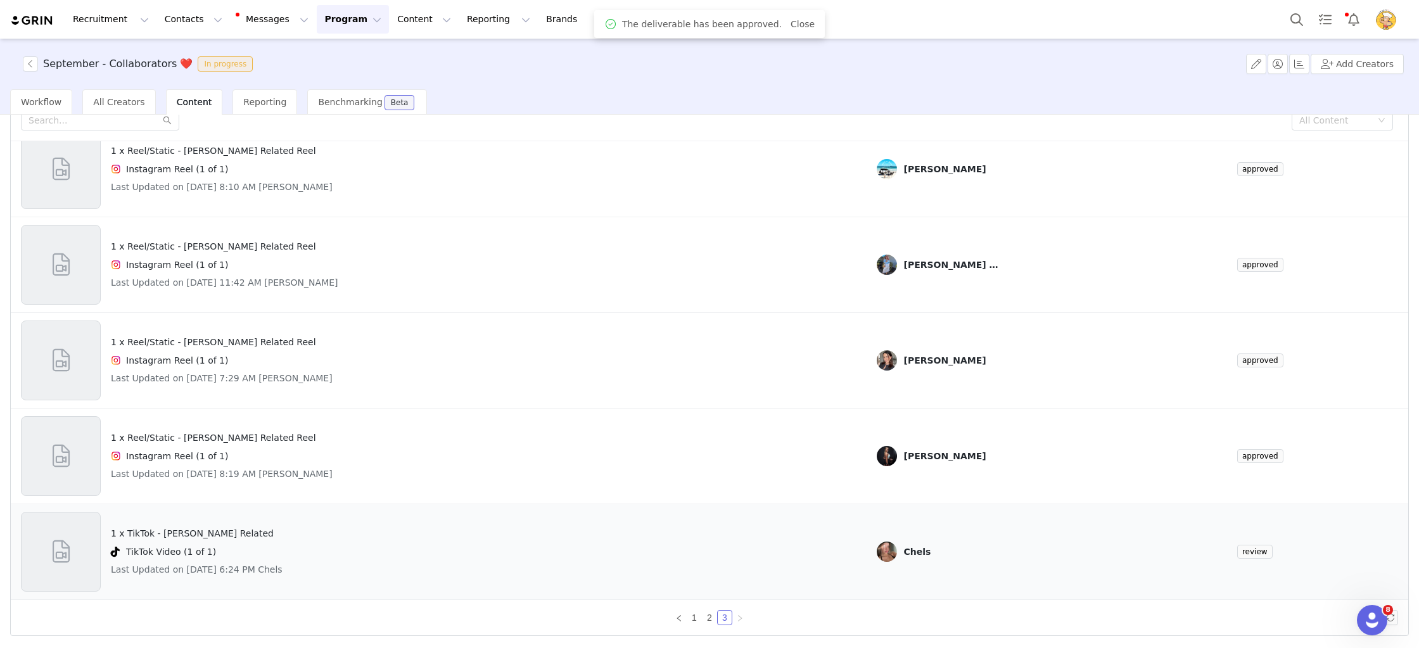
click at [563, 558] on div "1 x TikTok - Kellogg's Related TikTok Video (1 of 1) Last Updated on Sep 30, 20…" at bounding box center [438, 552] width 835 height 80
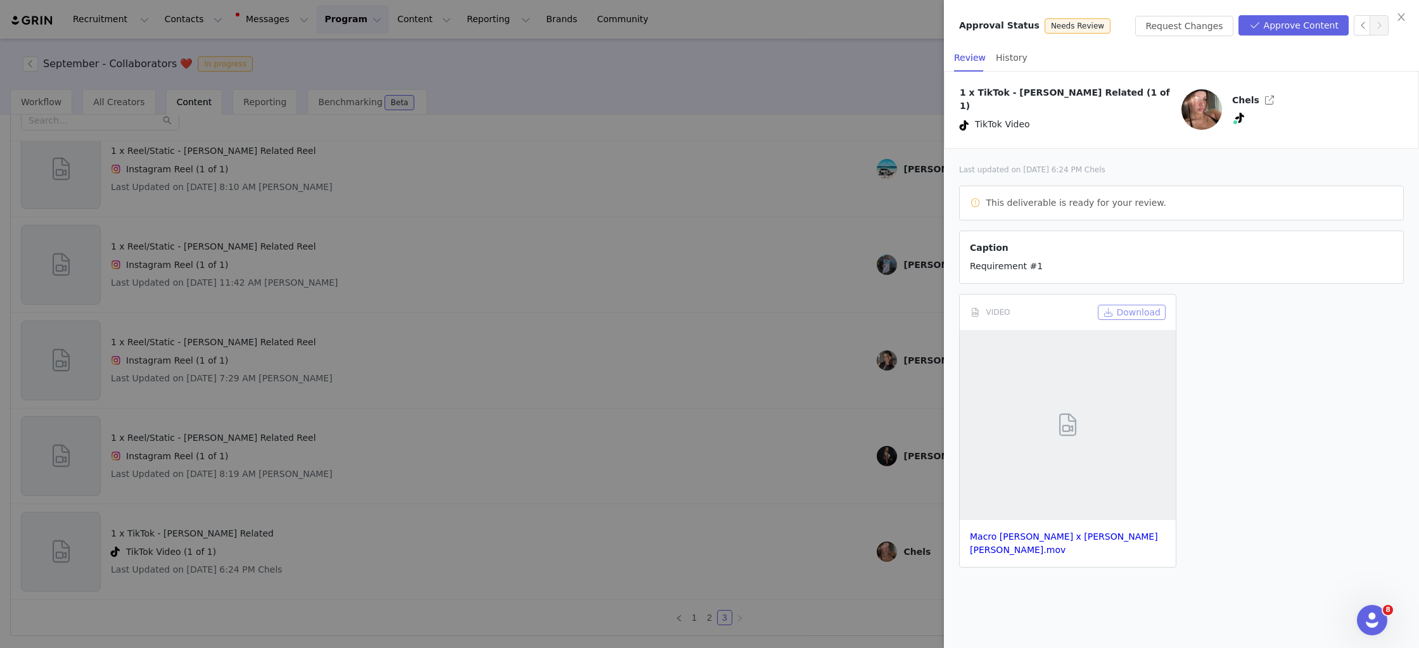
click at [1124, 309] on button "Download" at bounding box center [1132, 312] width 68 height 15
click at [1320, 27] on button "Approve Content" at bounding box center [1293, 25] width 110 height 20
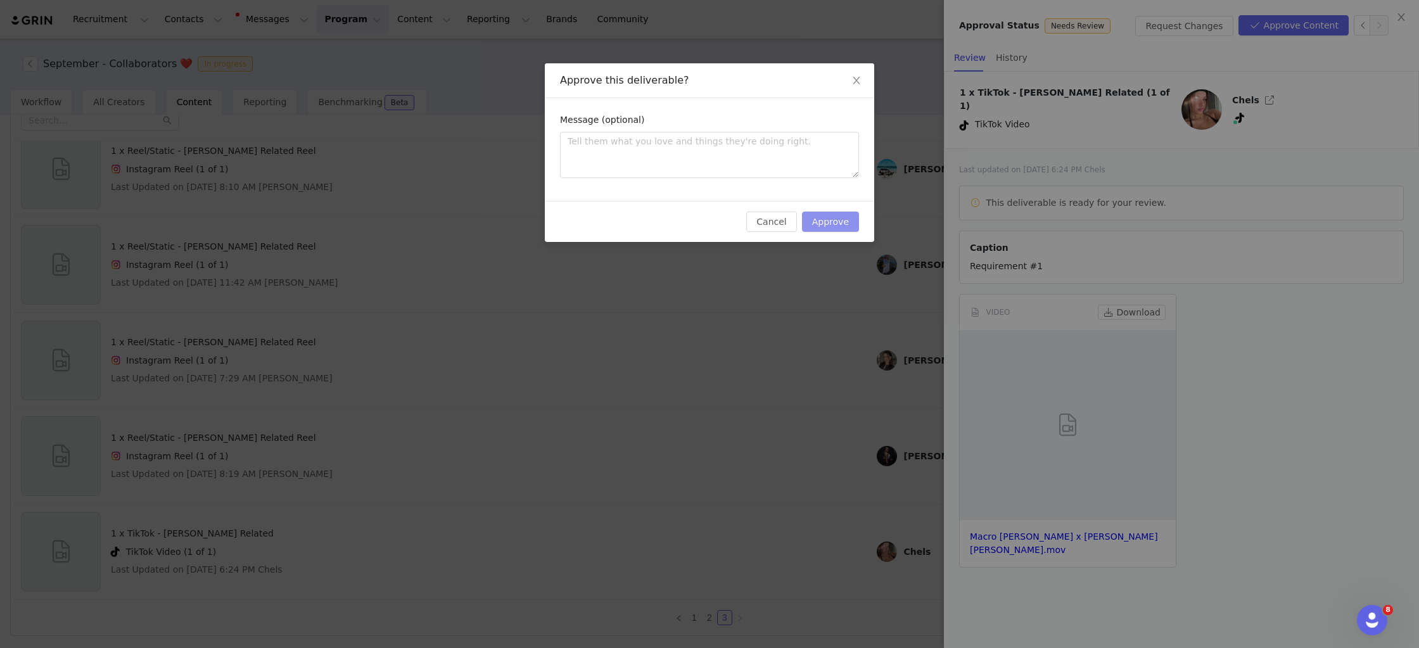
click at [844, 221] on button "Approve" at bounding box center [830, 222] width 57 height 20
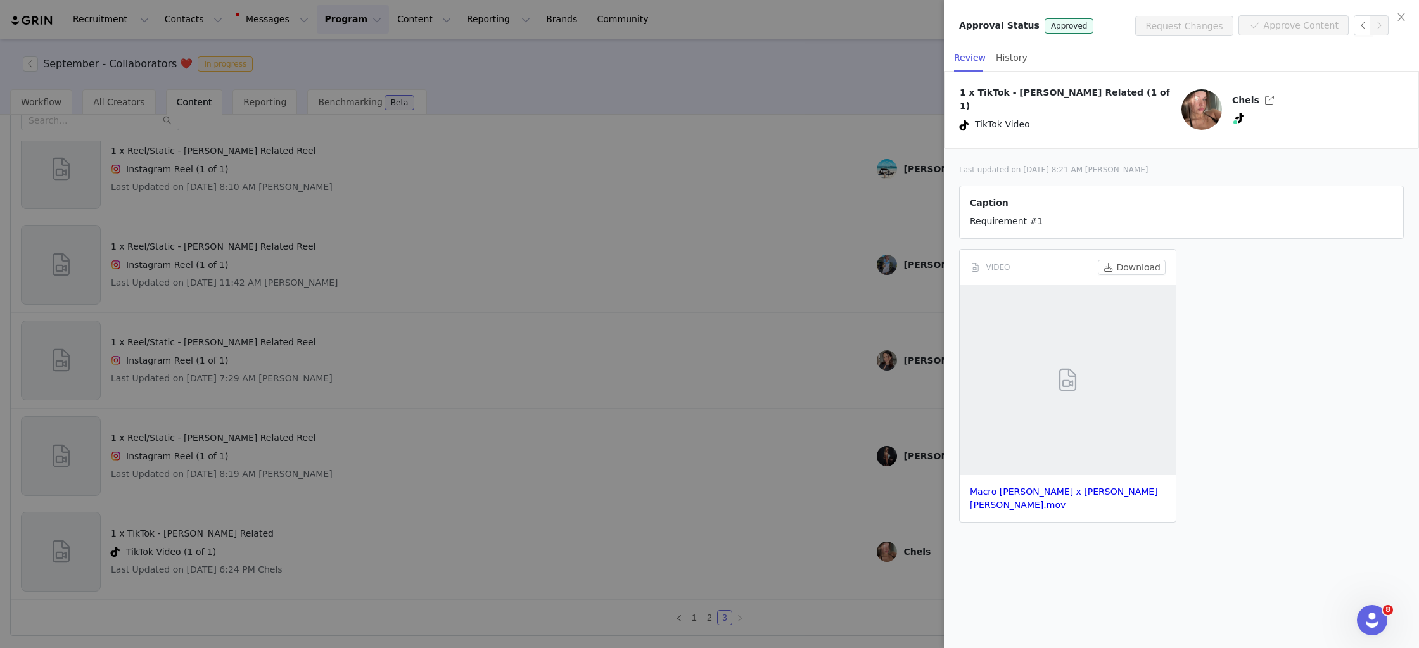
click at [803, 120] on div at bounding box center [709, 324] width 1419 height 648
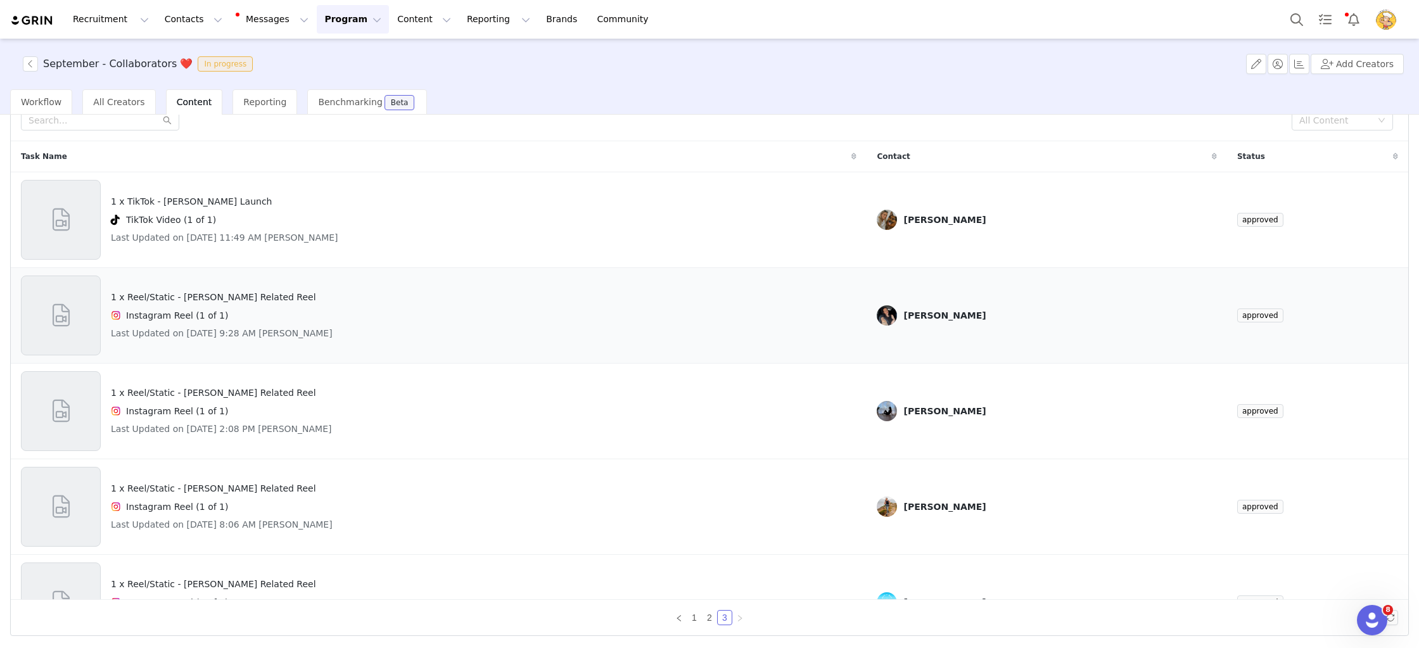
scroll to position [0, 0]
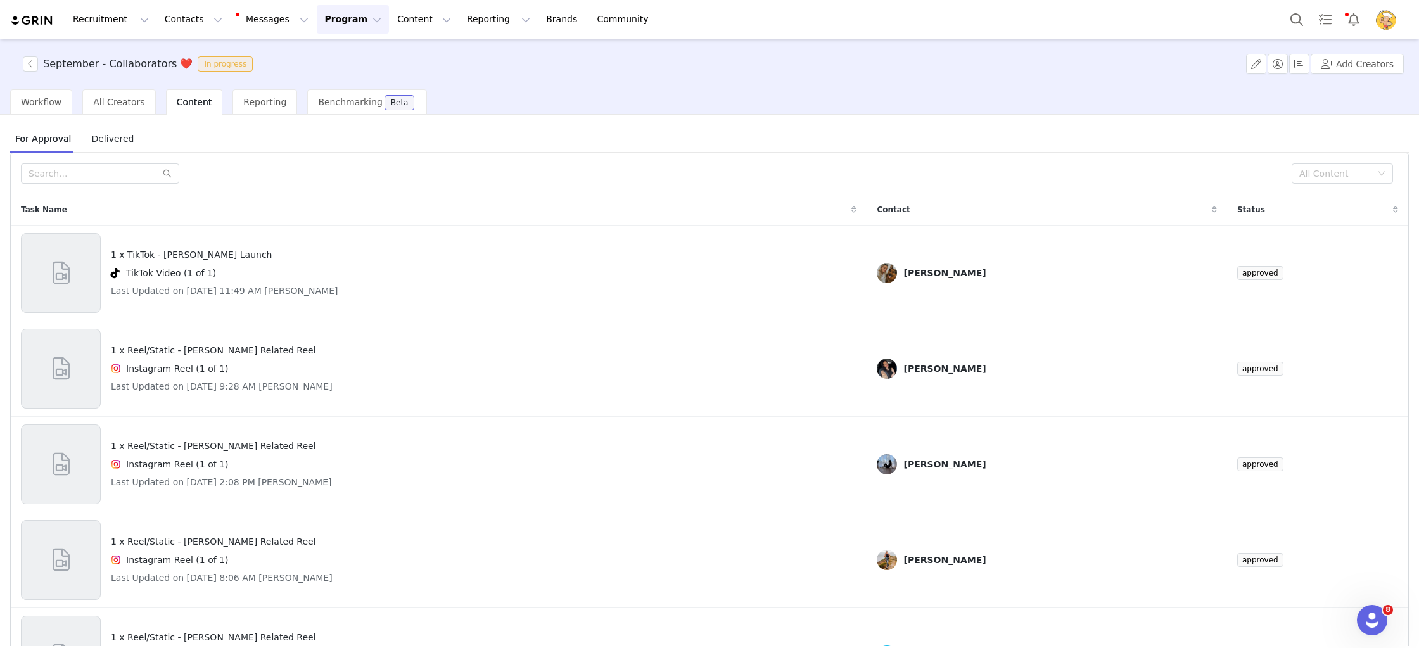
click at [317, 17] on button "Program Program" at bounding box center [353, 19] width 72 height 29
click at [319, 58] on p "Activations" at bounding box center [331, 55] width 49 height 13
